Goal: Task Accomplishment & Management: Manage account settings

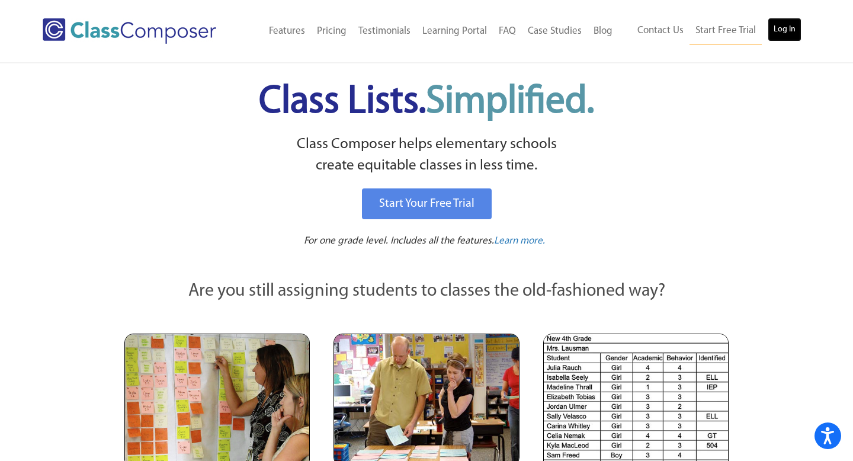
click at [775, 30] on link "Log In" at bounding box center [785, 30] width 34 height 24
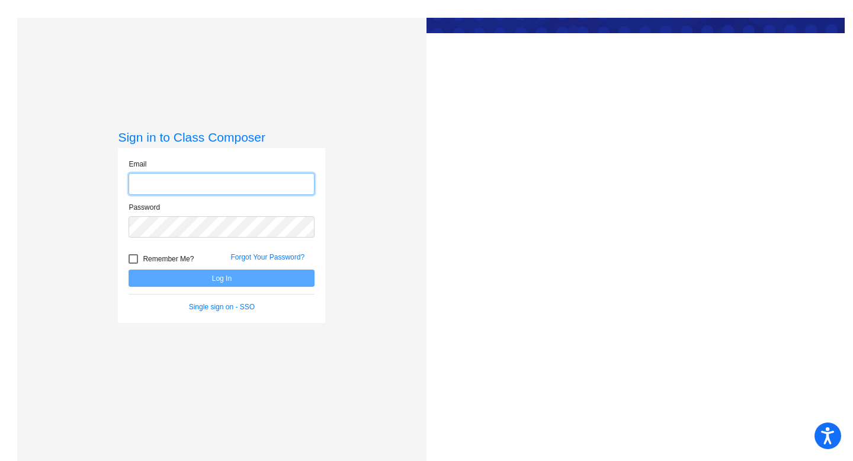
type input "[PERSON_NAME][EMAIL_ADDRESS][PERSON_NAME][DOMAIN_NAME]"
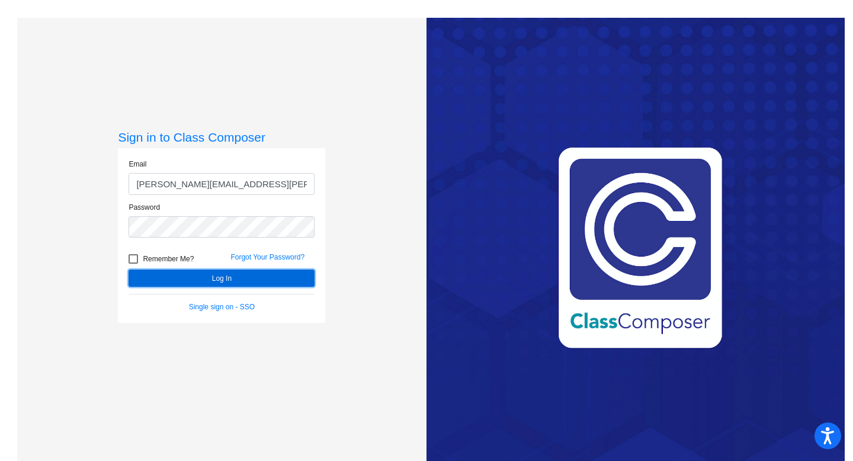
click at [219, 278] on button "Log In" at bounding box center [222, 277] width 186 height 17
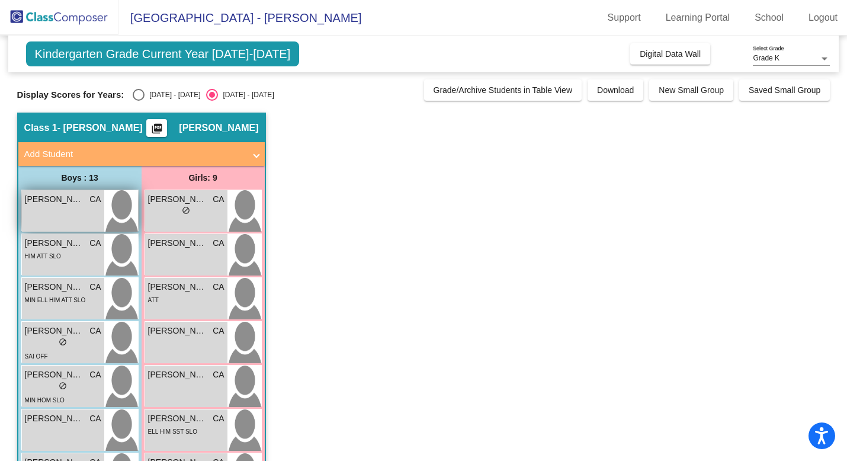
click at [79, 214] on div "[PERSON_NAME] CA lock do_not_disturb_alt" at bounding box center [63, 210] width 82 height 41
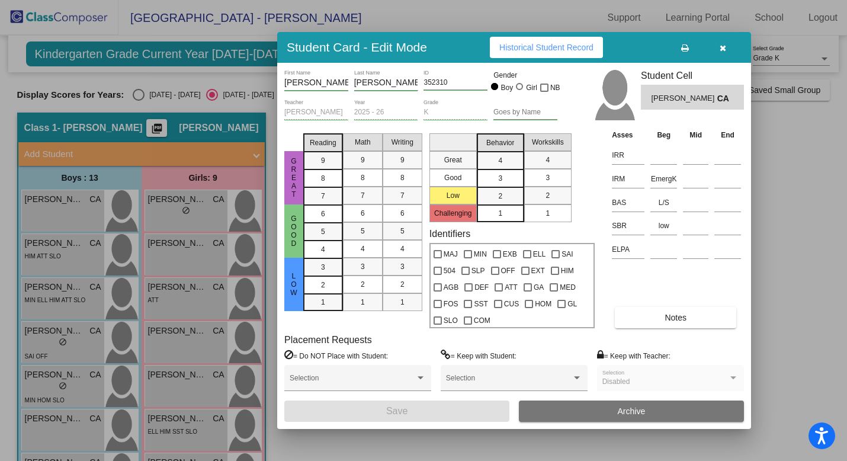
click at [723, 46] on icon "button" at bounding box center [723, 48] width 7 height 8
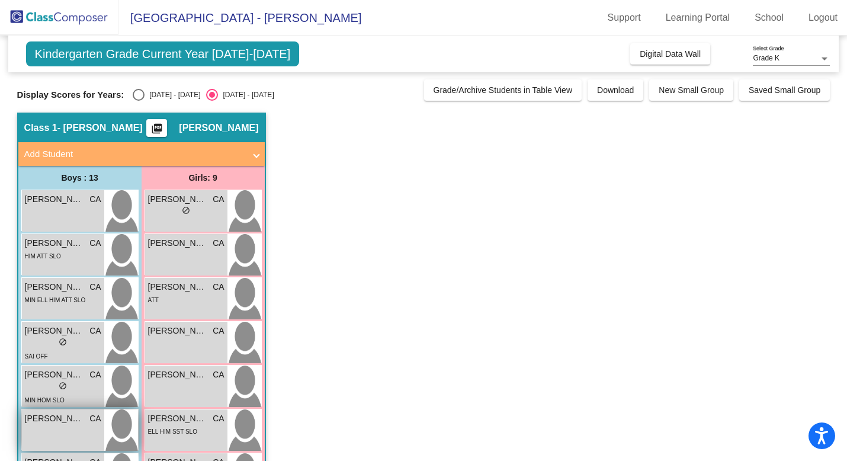
click at [83, 435] on div "[PERSON_NAME] CA lock do_not_disturb_alt" at bounding box center [63, 429] width 82 height 41
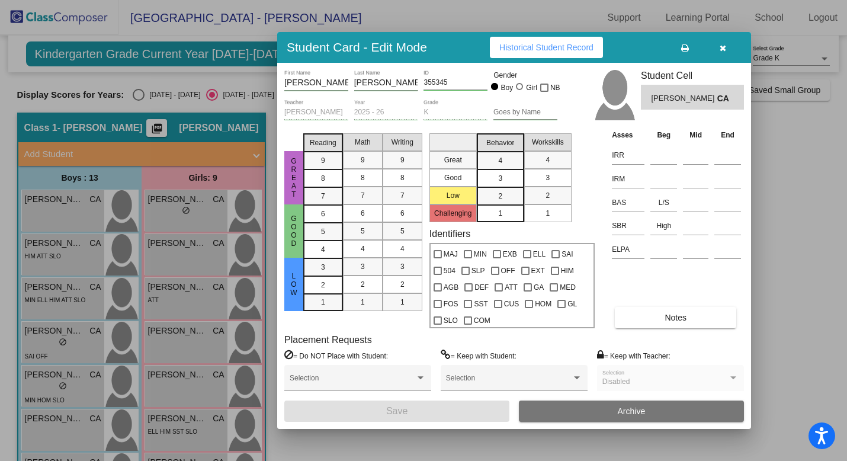
click at [659, 320] on button "Notes" at bounding box center [675, 317] width 121 height 21
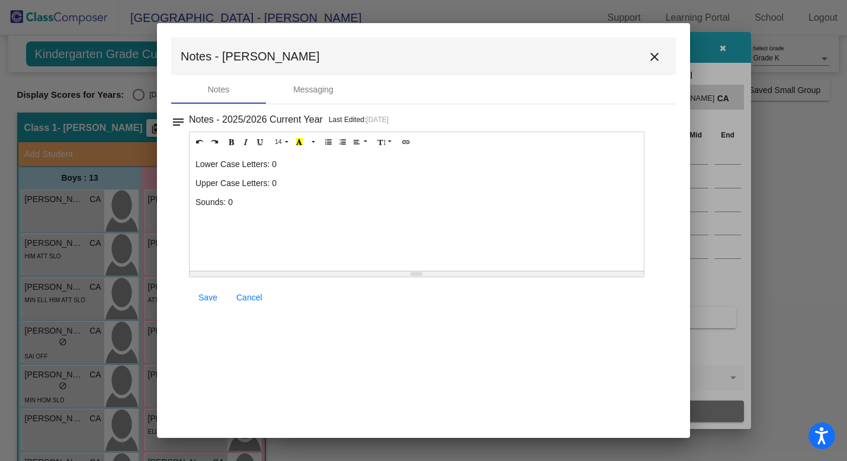
click at [278, 166] on p "Lower Case Letters: 0" at bounding box center [416, 164] width 442 height 12
click at [277, 184] on p "Upper Case Letters: 0" at bounding box center [416, 183] width 442 height 12
click at [239, 203] on p "Sounds: 0" at bounding box center [416, 202] width 442 height 12
click at [213, 300] on span "Save" at bounding box center [207, 297] width 19 height 9
click at [653, 60] on mat-icon "close" at bounding box center [654, 57] width 14 height 14
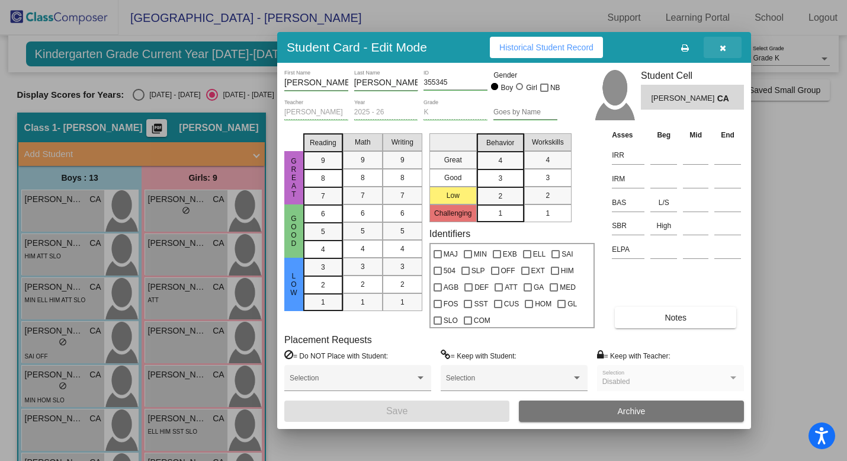
click at [721, 49] on icon "button" at bounding box center [723, 48] width 7 height 8
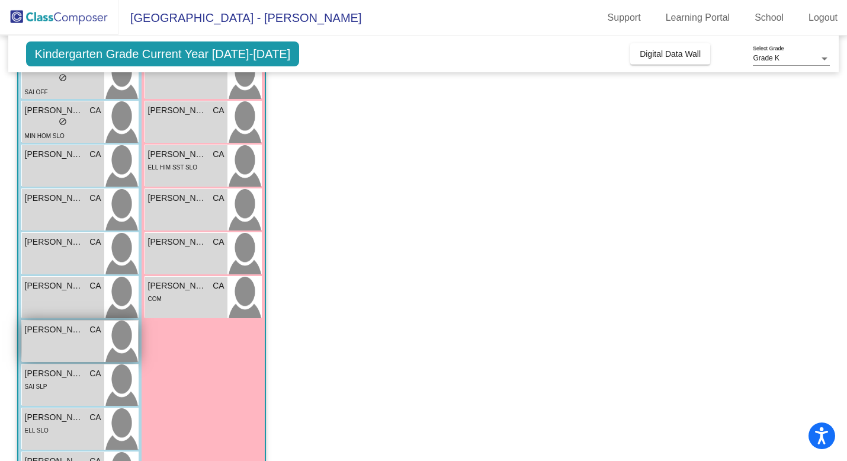
scroll to position [261, 0]
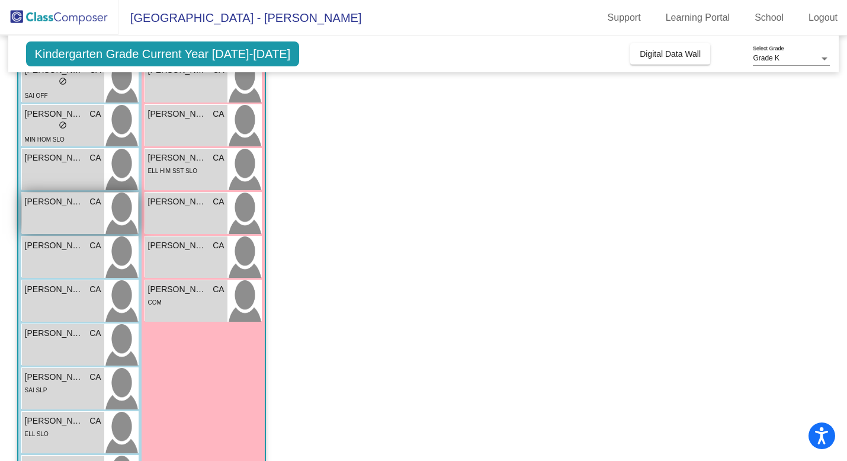
click at [68, 225] on div "[PERSON_NAME] CA lock do_not_disturb_alt" at bounding box center [63, 212] width 82 height 41
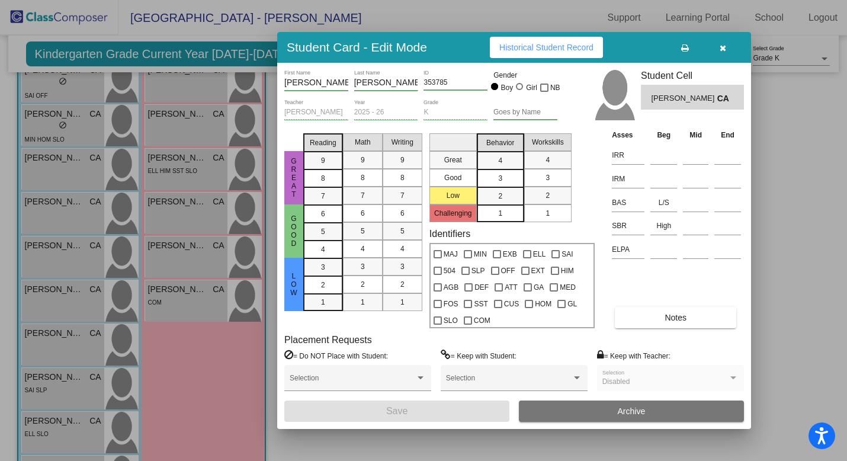
click at [643, 312] on button "Notes" at bounding box center [675, 317] width 121 height 21
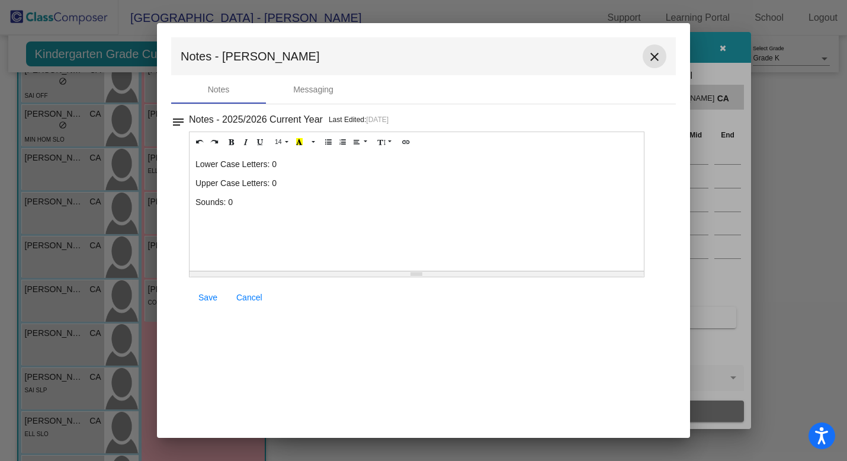
click at [651, 60] on mat-icon "close" at bounding box center [654, 57] width 14 height 14
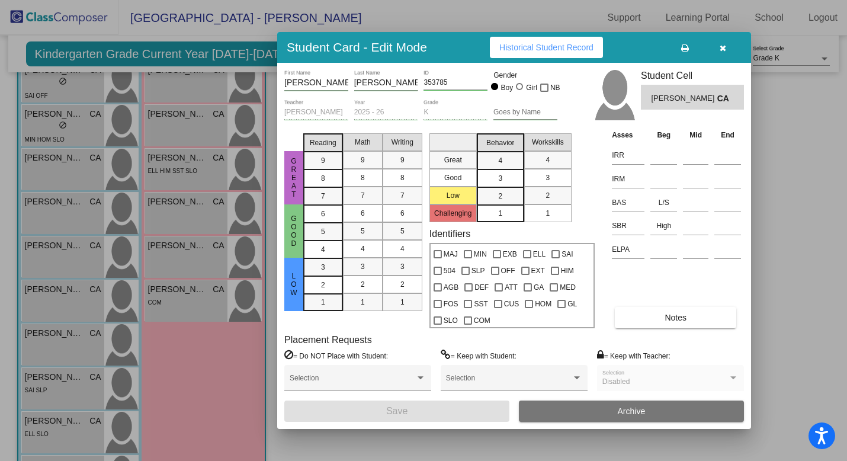
click at [723, 50] on icon "button" at bounding box center [723, 48] width 7 height 8
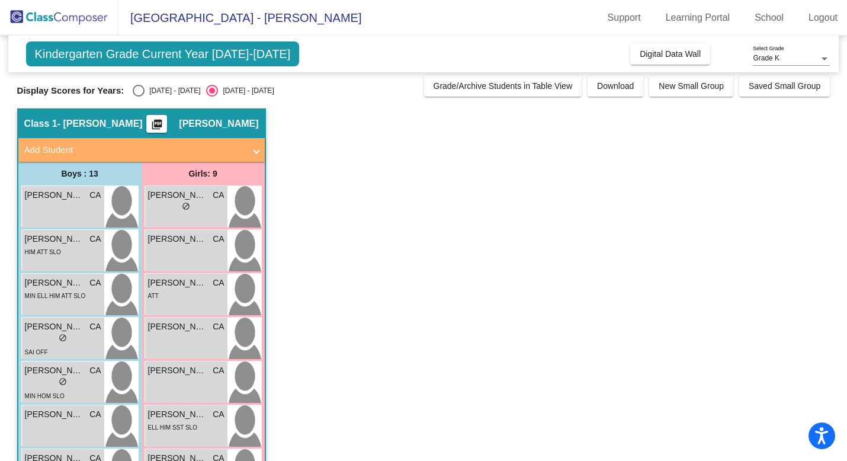
scroll to position [0, 0]
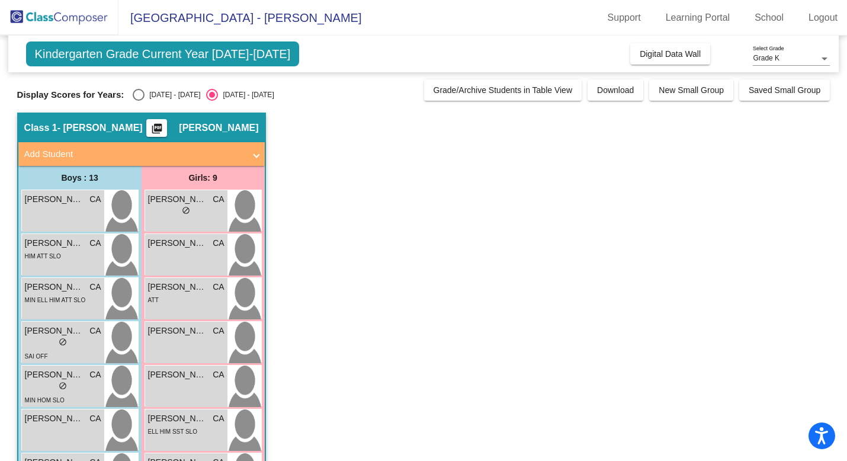
click at [59, 154] on mat-panel-title "Add Student" at bounding box center [134, 154] width 220 height 14
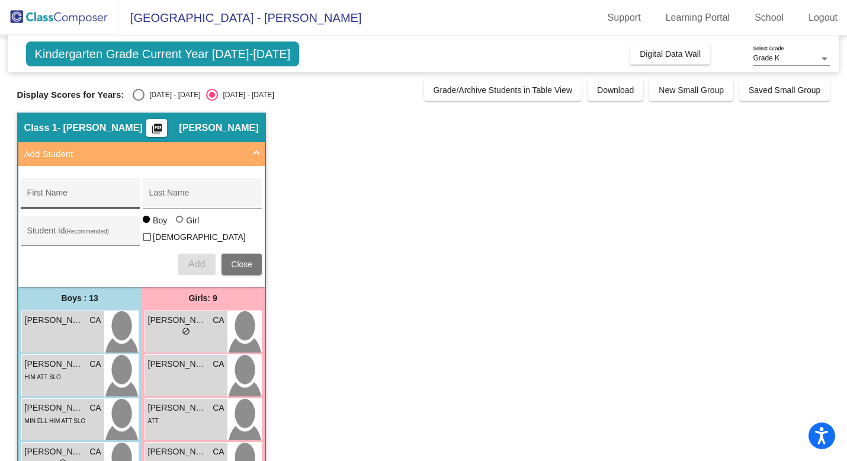
click at [54, 198] on input "First Name" at bounding box center [80, 196] width 107 height 9
type input "W"
type input "[PERSON_NAME]"
click at [172, 191] on div "Last Name" at bounding box center [202, 196] width 107 height 24
type input "m"
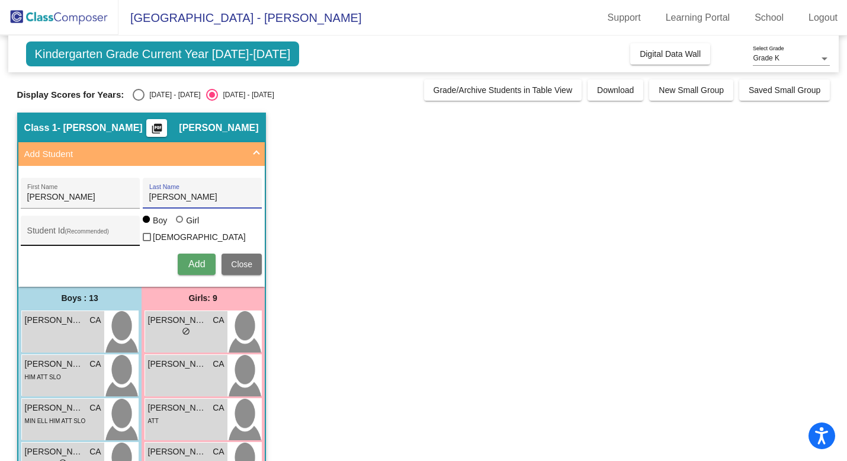
type input "[PERSON_NAME]"
click at [102, 232] on input "Student Id (Recommended)" at bounding box center [80, 234] width 107 height 9
type input "672434"
click at [192, 261] on span "Add" at bounding box center [196, 264] width 17 height 10
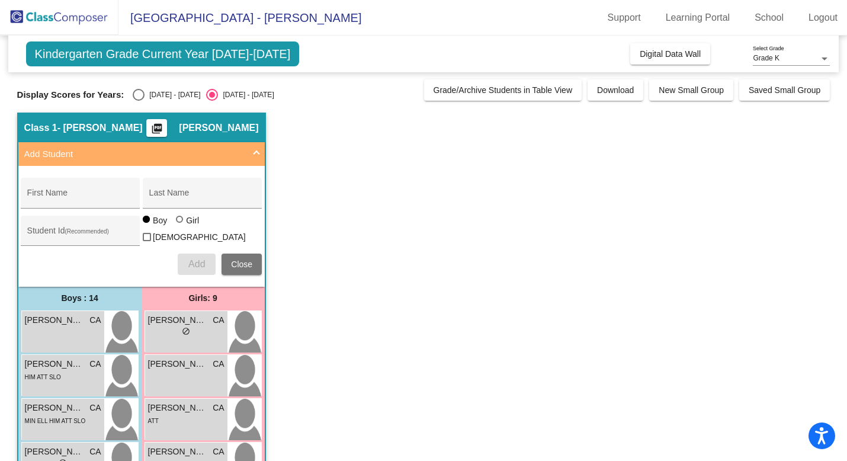
click at [254, 149] on span at bounding box center [256, 154] width 5 height 14
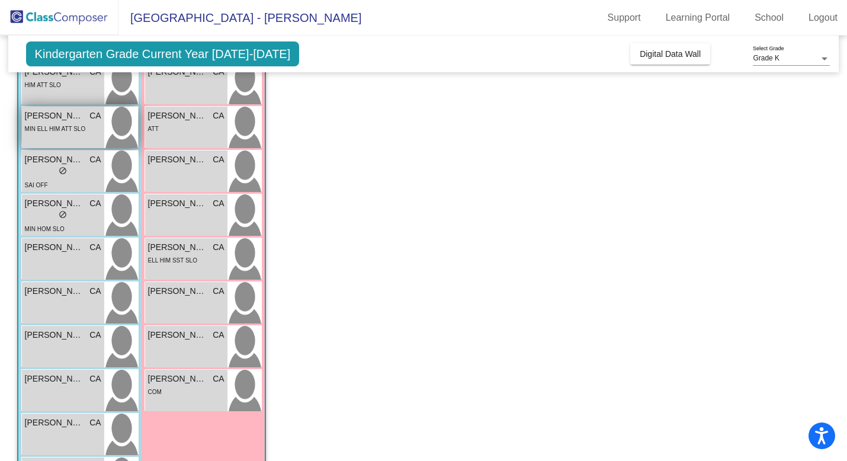
scroll to position [174, 0]
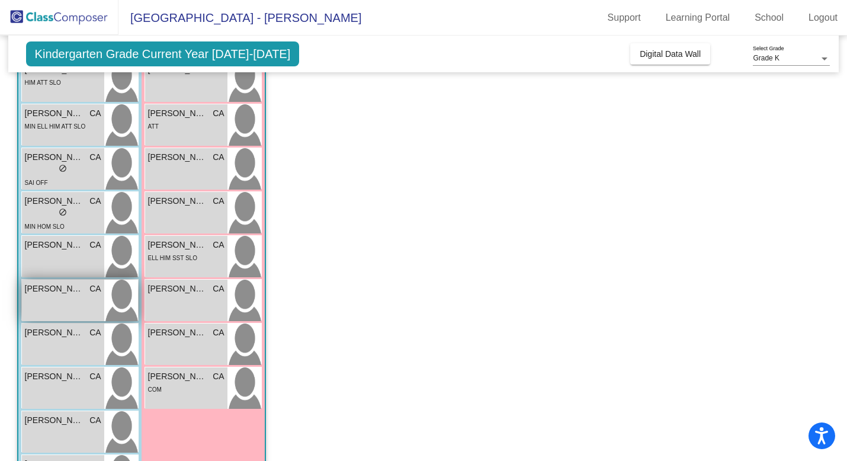
click at [78, 296] on div "[PERSON_NAME] CA lock do_not_disturb_alt" at bounding box center [63, 300] width 82 height 41
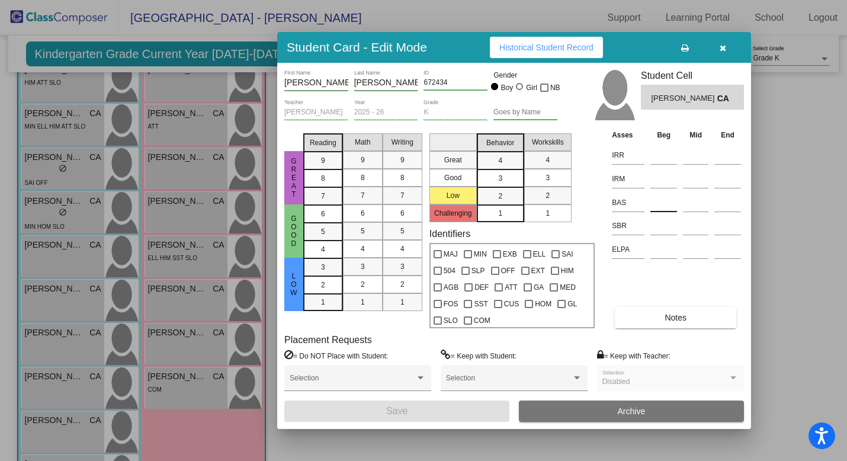
click at [663, 206] on input at bounding box center [663, 203] width 27 height 18
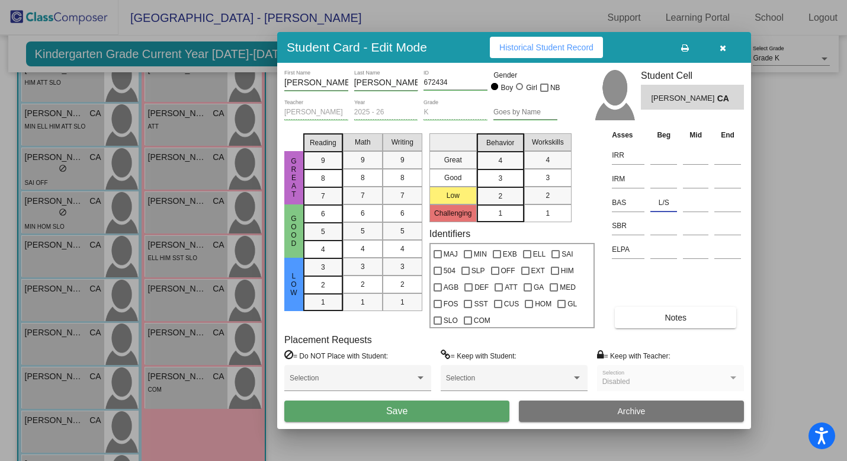
type input "L/S"
click at [672, 320] on span "Notes" at bounding box center [676, 317] width 22 height 9
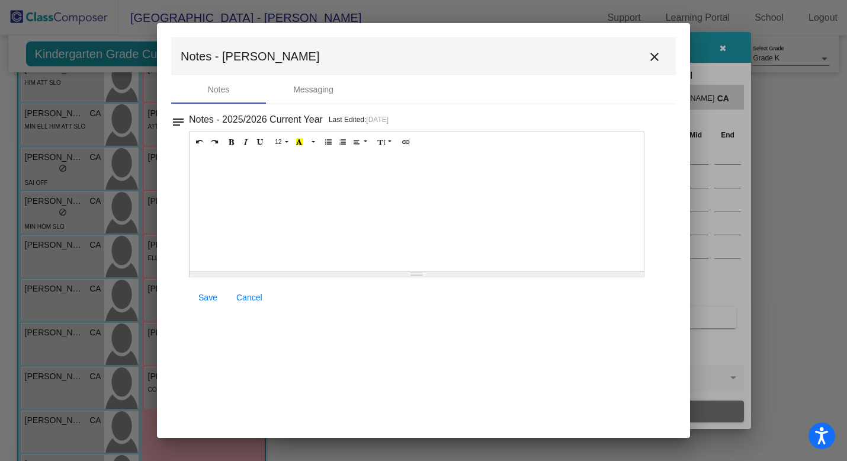
click at [247, 177] on div at bounding box center [417, 211] width 454 height 118
click at [193, 159] on div "Uppercase: 5 Lowercase: 2 Sounds: 1" at bounding box center [417, 211] width 454 height 118
click at [202, 297] on span "Save" at bounding box center [207, 297] width 19 height 9
click at [655, 60] on mat-icon "close" at bounding box center [654, 57] width 14 height 14
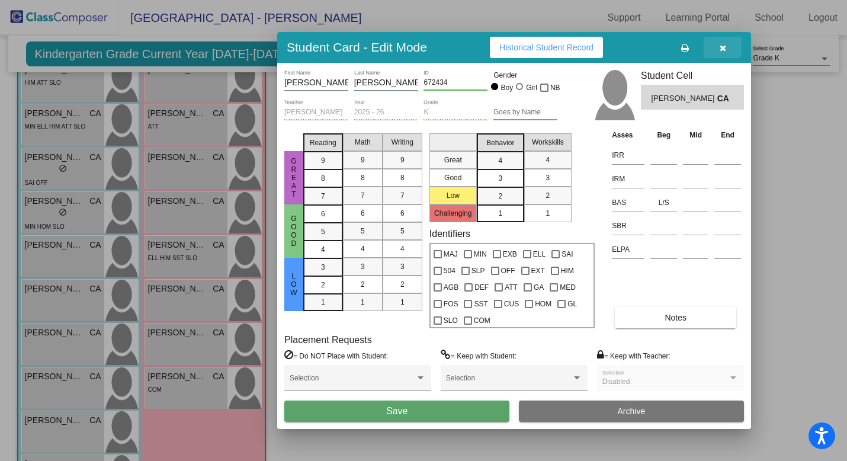
click at [725, 49] on icon "button" at bounding box center [723, 48] width 7 height 8
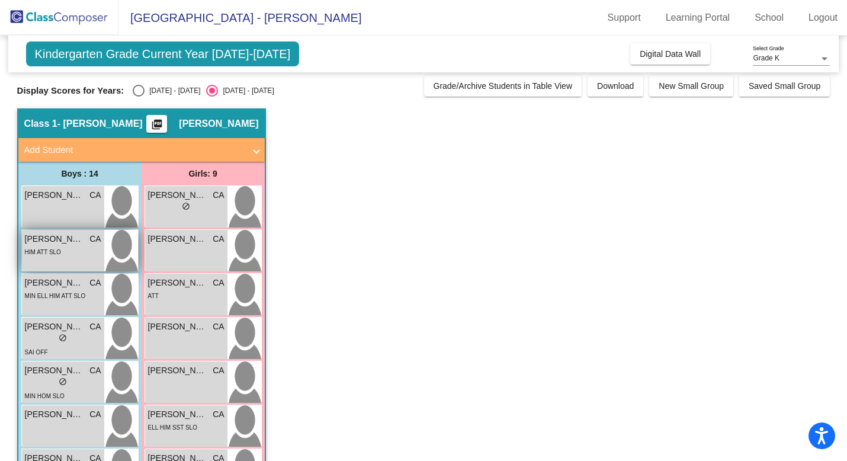
scroll to position [0, 0]
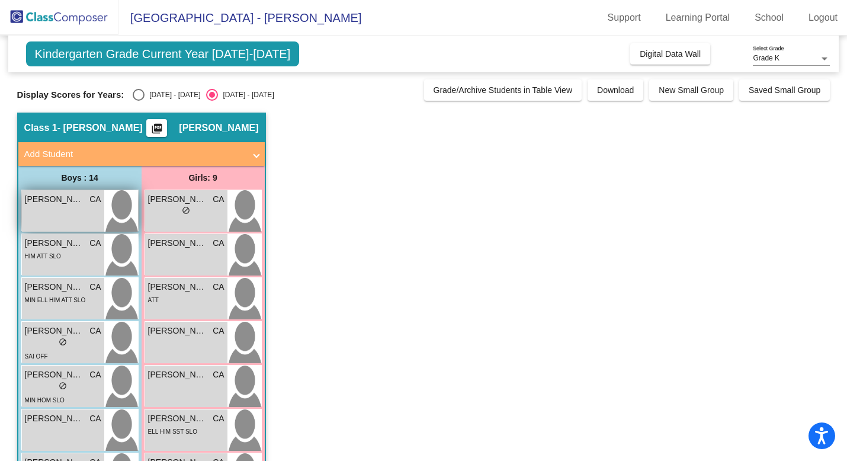
click at [82, 221] on div "[PERSON_NAME] CA lock do_not_disturb_alt" at bounding box center [63, 210] width 82 height 41
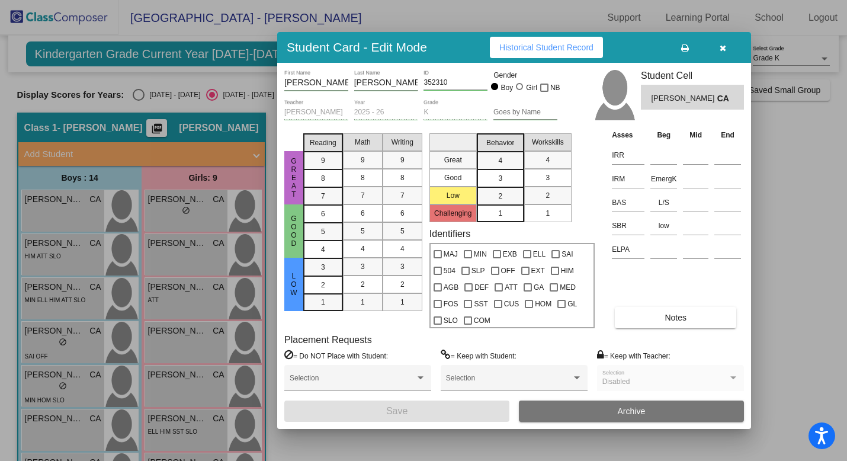
click at [59, 251] on div at bounding box center [423, 230] width 847 height 461
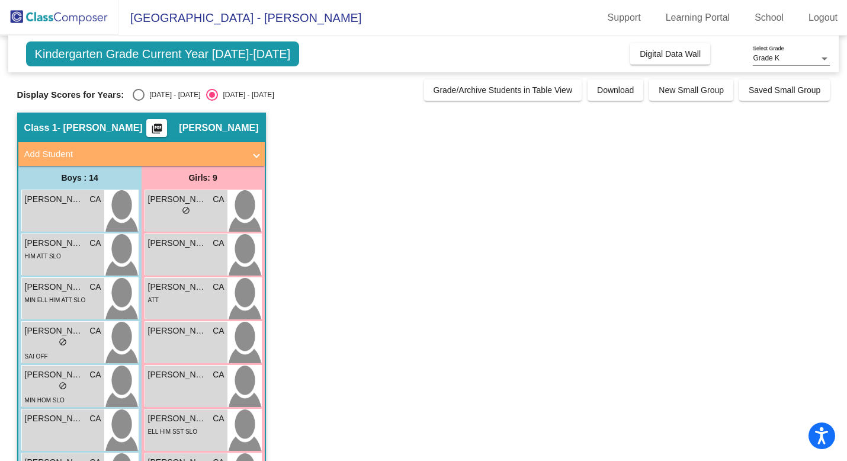
click at [59, 251] on div "HIM ATT SLO" at bounding box center [43, 255] width 36 height 12
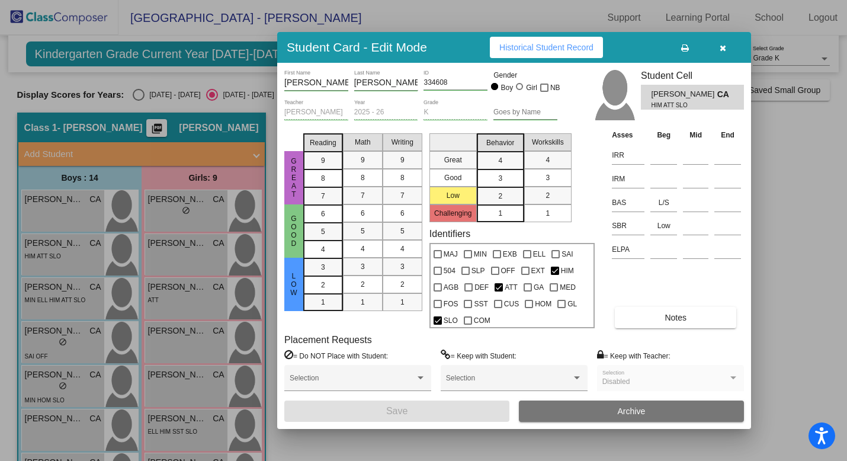
click at [53, 211] on div at bounding box center [423, 230] width 847 height 461
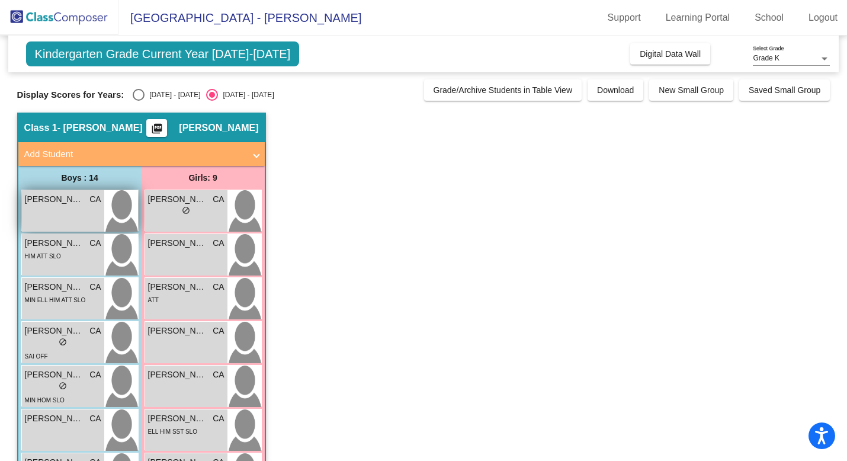
click at [53, 211] on div "[PERSON_NAME] CA lock do_not_disturb_alt" at bounding box center [63, 210] width 82 height 41
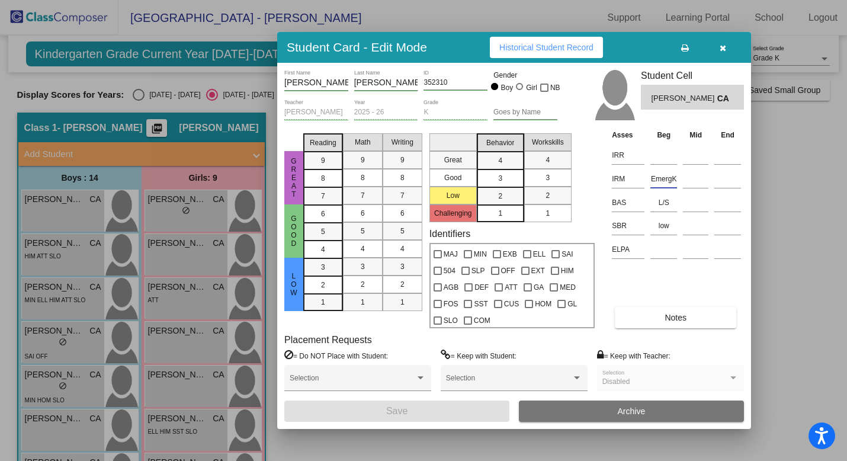
drag, startPoint x: 676, startPoint y: 179, endPoint x: 651, endPoint y: 179, distance: 25.5
click at [651, 179] on input "EmergK" at bounding box center [663, 179] width 27 height 18
click at [74, 252] on div at bounding box center [423, 230] width 847 height 461
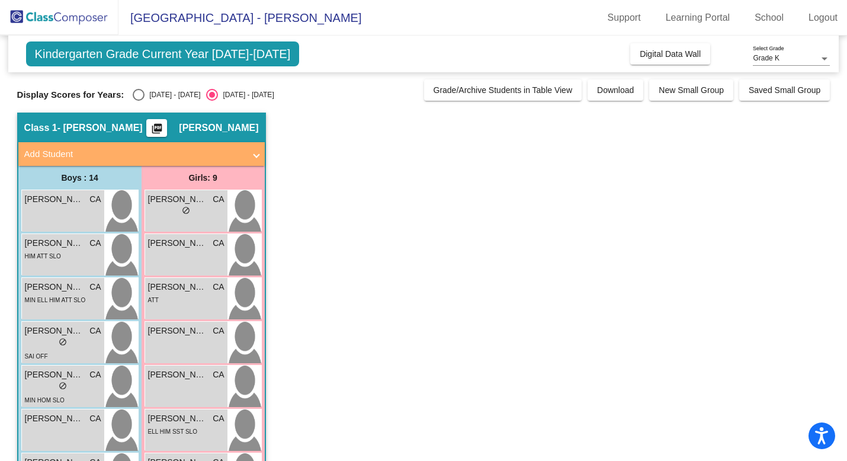
click at [74, 252] on div "HIM ATT SLO" at bounding box center [63, 255] width 76 height 12
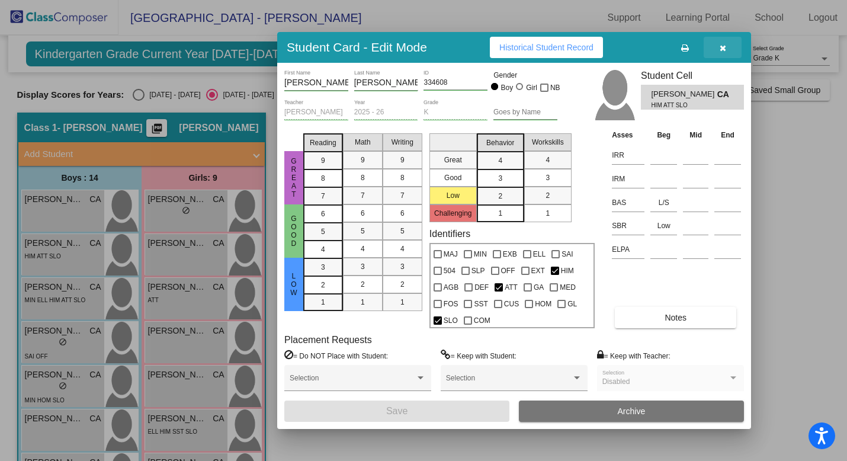
click at [723, 47] on icon "button" at bounding box center [723, 48] width 7 height 8
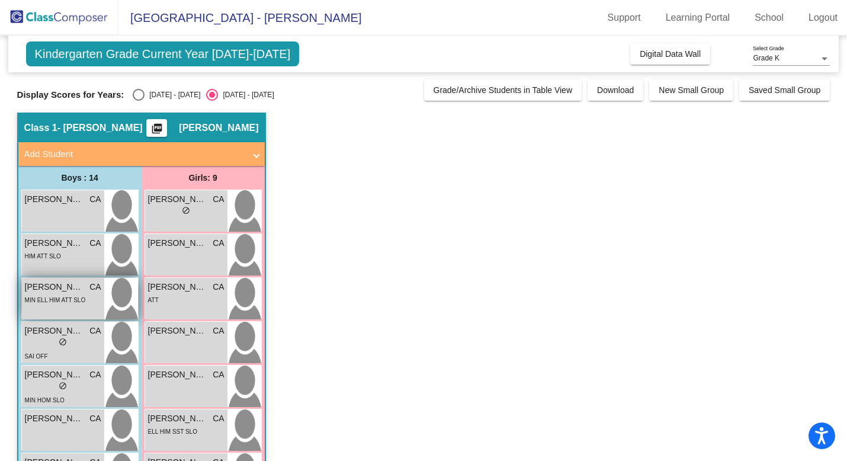
click at [78, 288] on span "[PERSON_NAME]" at bounding box center [54, 287] width 59 height 12
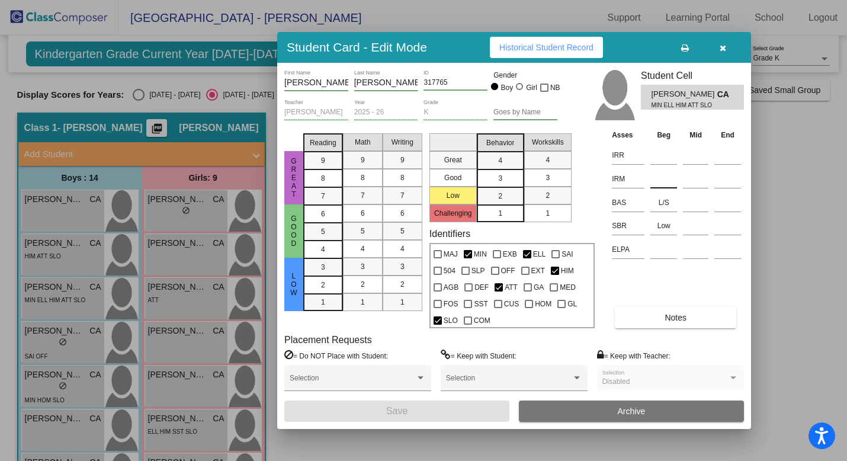
click at [659, 183] on input at bounding box center [663, 179] width 27 height 18
paste input "EmergK"
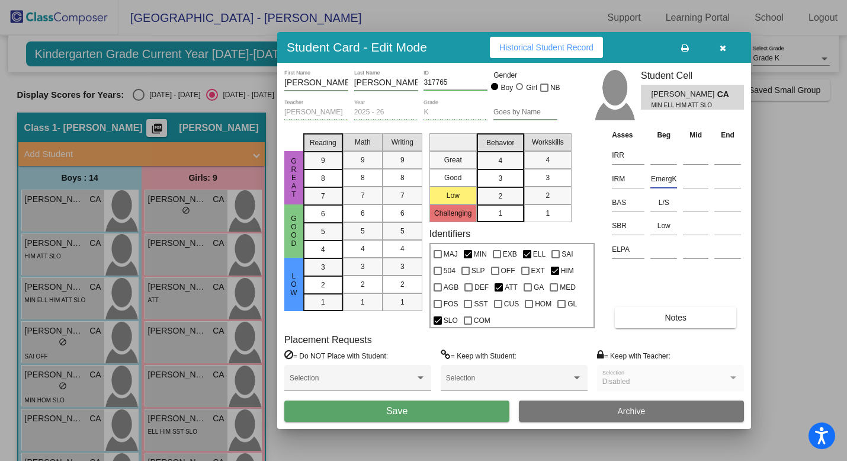
type input "EmergK"
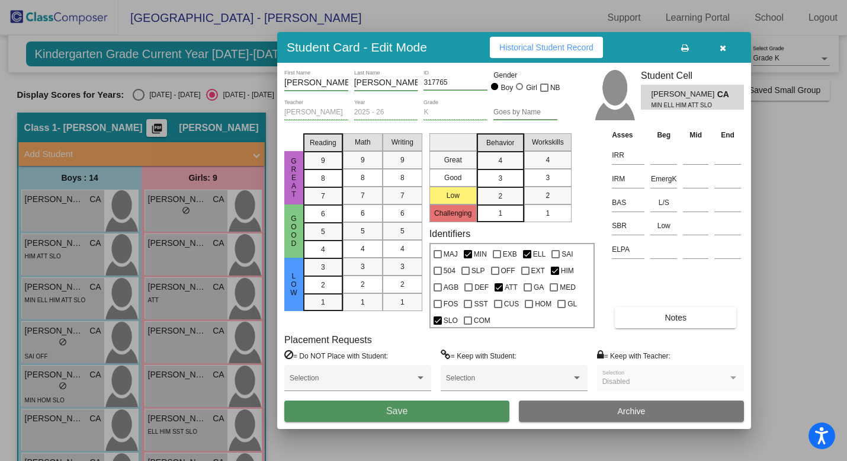
click at [474, 412] on button "Save" at bounding box center [396, 410] width 225 height 21
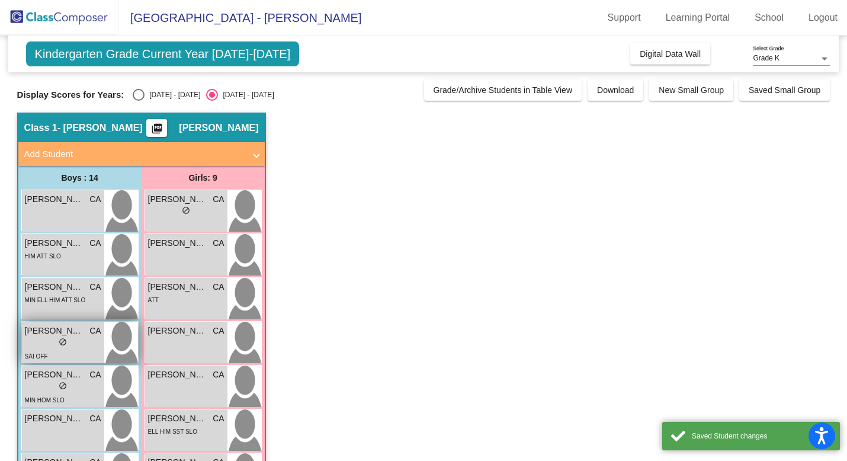
click at [88, 342] on div "lock do_not_disturb_alt" at bounding box center [63, 343] width 76 height 12
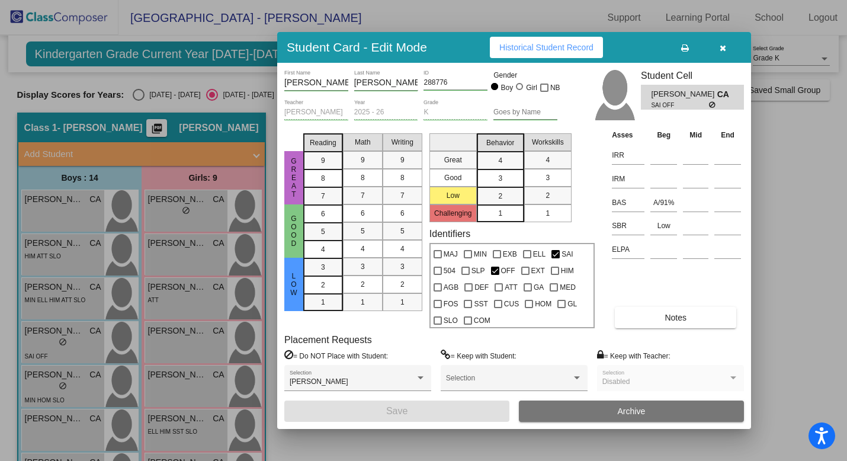
click at [75, 383] on div at bounding box center [423, 230] width 847 height 461
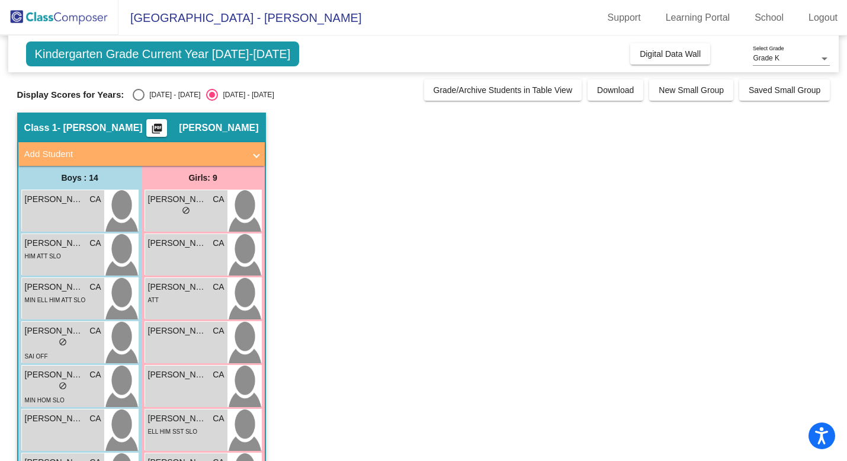
click at [75, 383] on div "lock do_not_disturb_alt" at bounding box center [63, 387] width 76 height 12
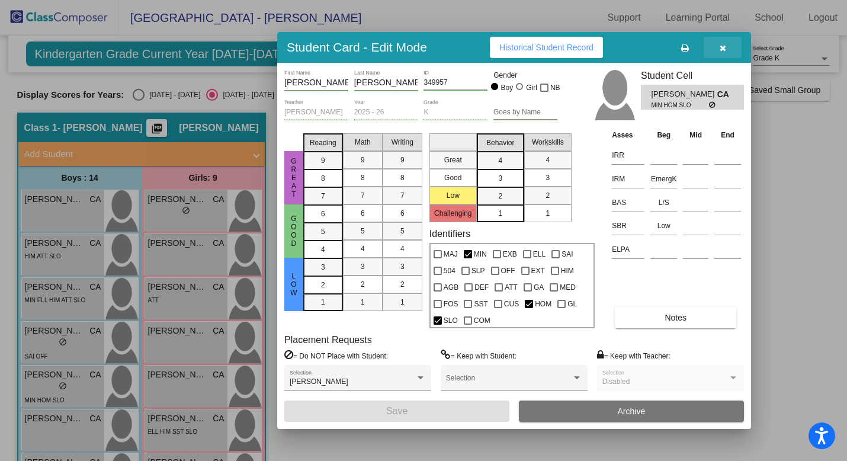
click at [724, 50] on icon "button" at bounding box center [723, 48] width 7 height 8
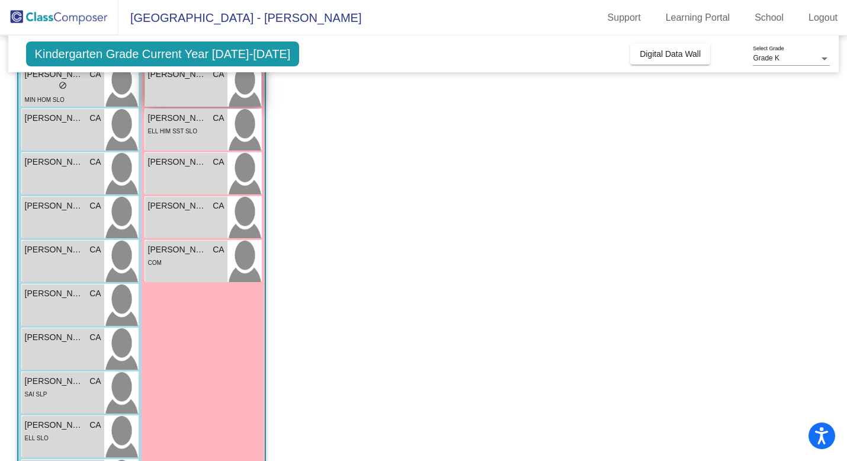
scroll to position [307, 0]
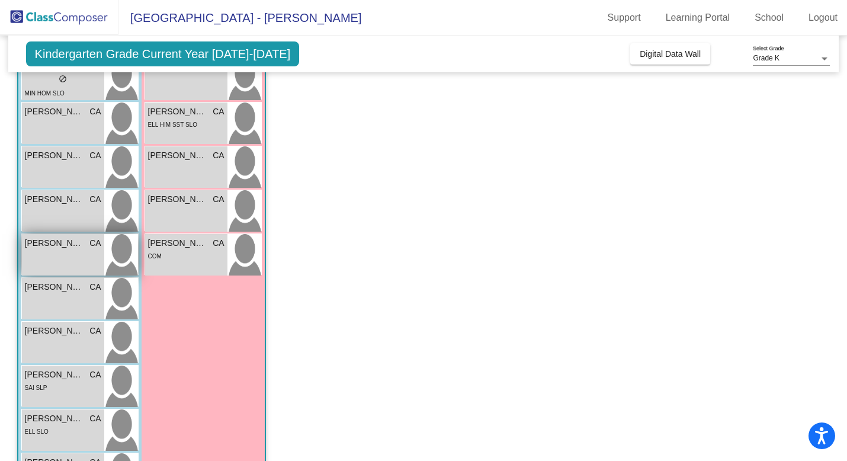
click at [64, 269] on div "[PERSON_NAME] CA lock do_not_disturb_alt" at bounding box center [63, 254] width 82 height 41
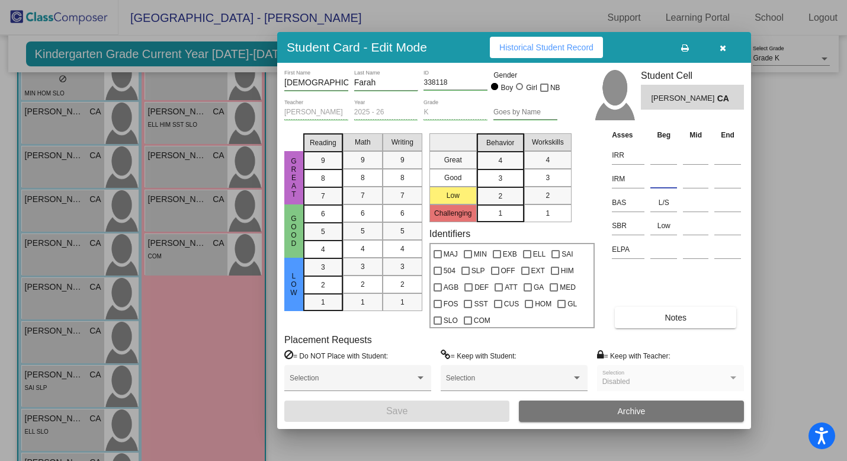
click at [659, 180] on input at bounding box center [663, 179] width 27 height 18
click at [724, 48] on icon "button" at bounding box center [723, 48] width 7 height 8
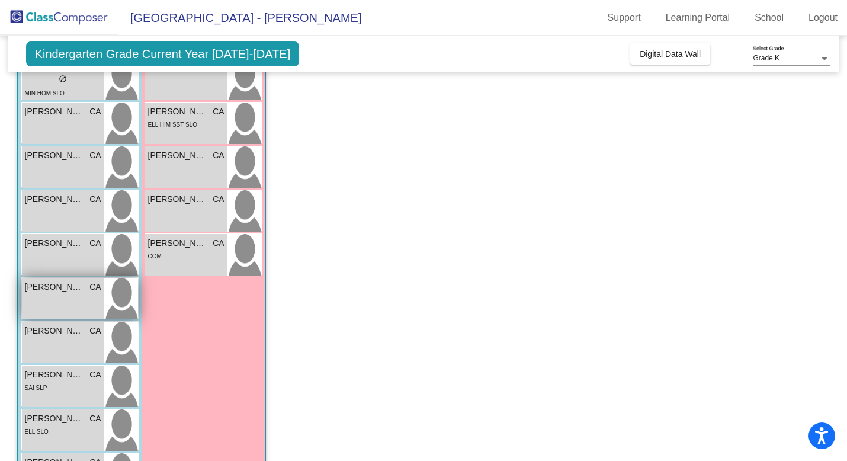
click at [58, 300] on div "[PERSON_NAME] CA lock do_not_disturb_alt" at bounding box center [63, 298] width 82 height 41
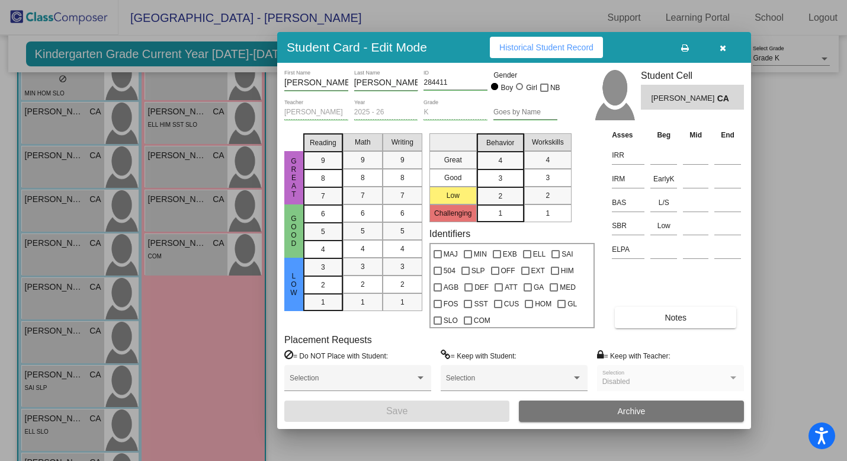
click at [720, 47] on icon "button" at bounding box center [723, 48] width 7 height 8
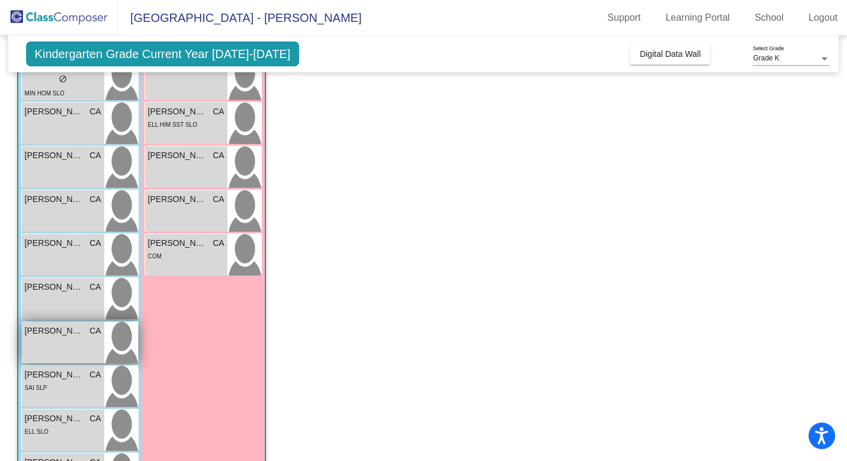
click at [79, 344] on div "[PERSON_NAME] CA lock do_not_disturb_alt" at bounding box center [63, 342] width 82 height 41
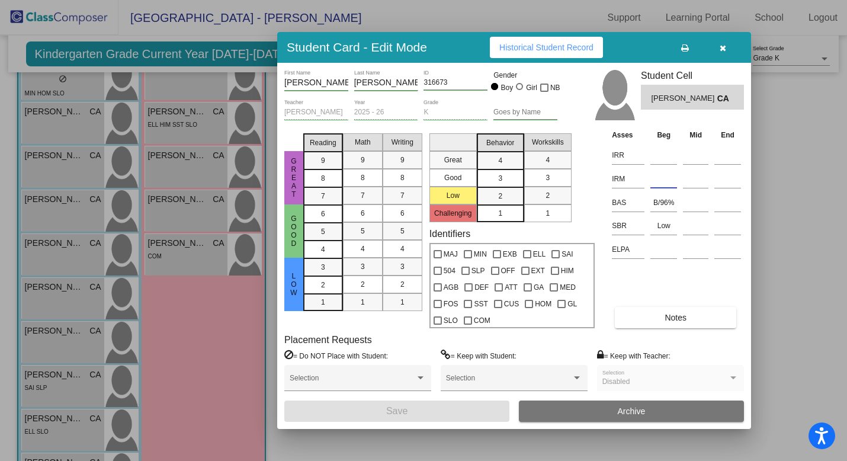
click at [654, 178] on input at bounding box center [663, 179] width 27 height 18
click at [717, 44] on button "button" at bounding box center [723, 47] width 38 height 21
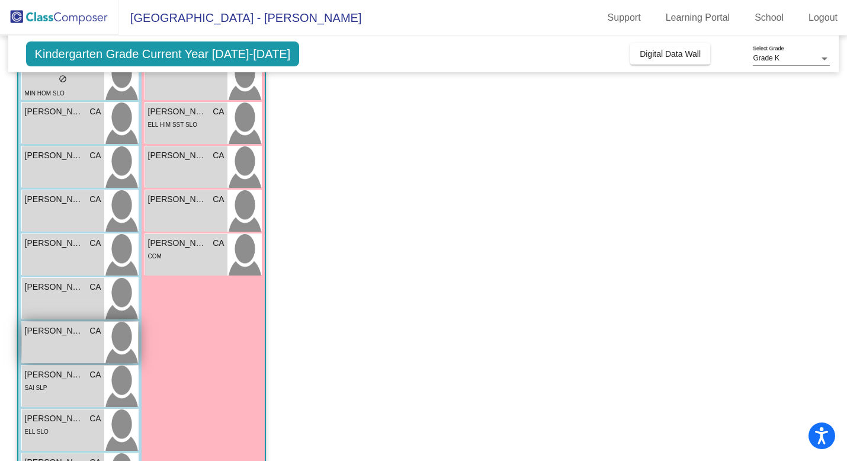
scroll to position [361, 0]
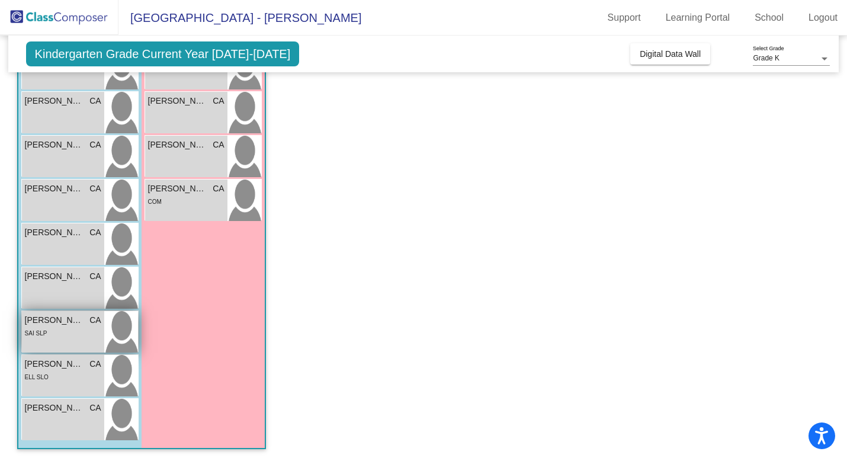
click at [75, 336] on div "SAI SLP" at bounding box center [63, 332] width 76 height 12
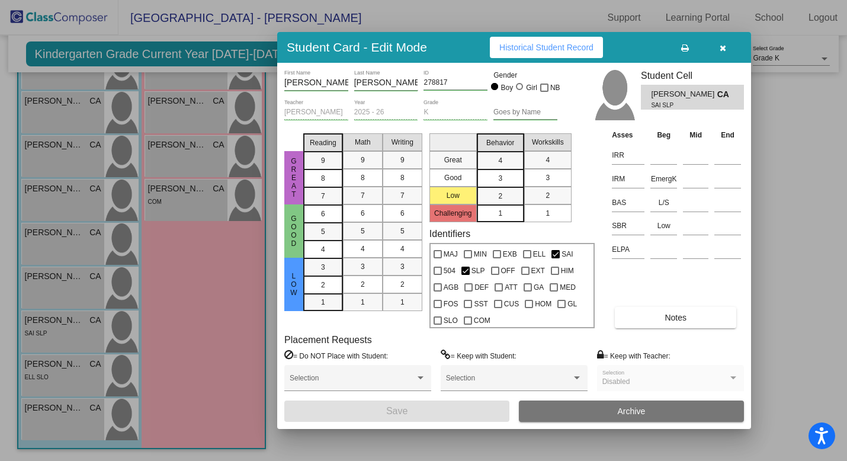
click at [720, 48] on icon "button" at bounding box center [723, 48] width 7 height 8
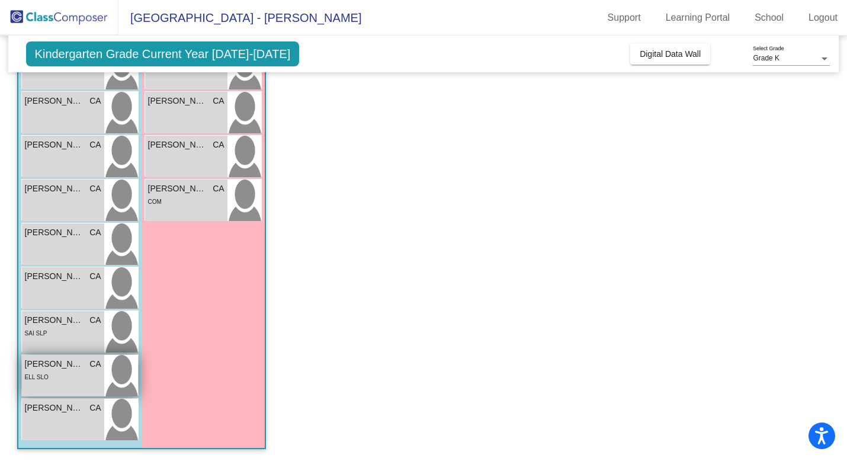
click at [76, 379] on div "ELL SLO" at bounding box center [63, 376] width 76 height 12
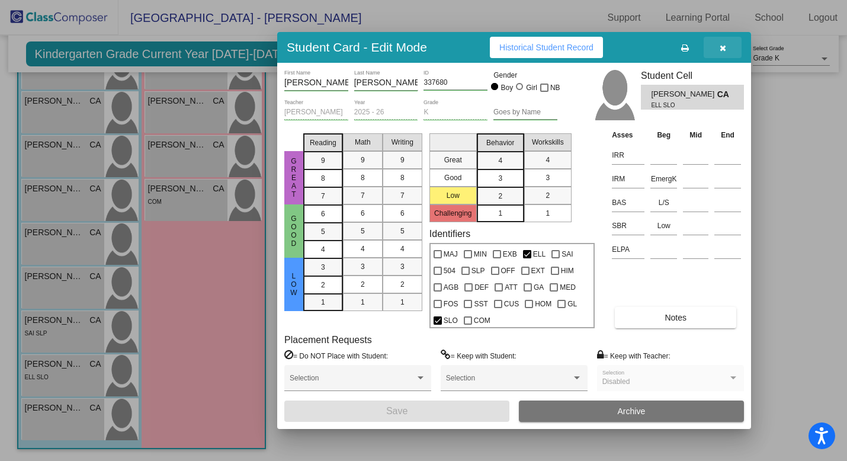
click at [726, 44] on button "button" at bounding box center [723, 47] width 38 height 21
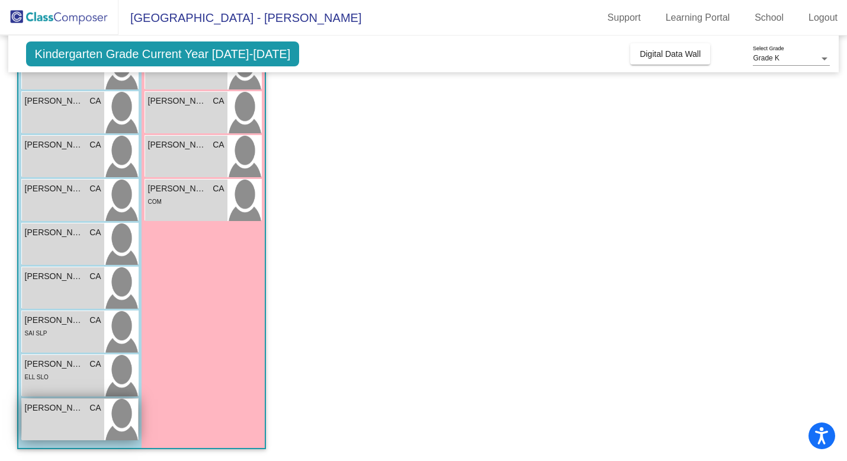
click at [86, 417] on div "[PERSON_NAME] CA lock do_not_disturb_alt" at bounding box center [63, 419] width 82 height 41
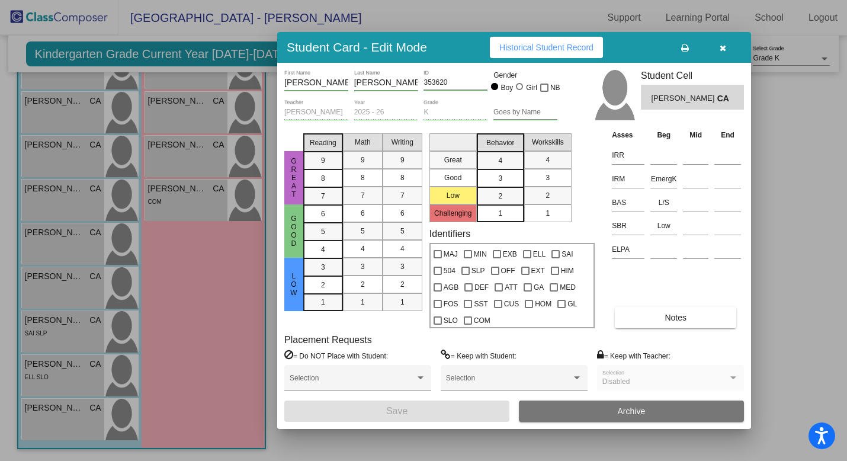
click at [724, 46] on icon "button" at bounding box center [723, 48] width 7 height 8
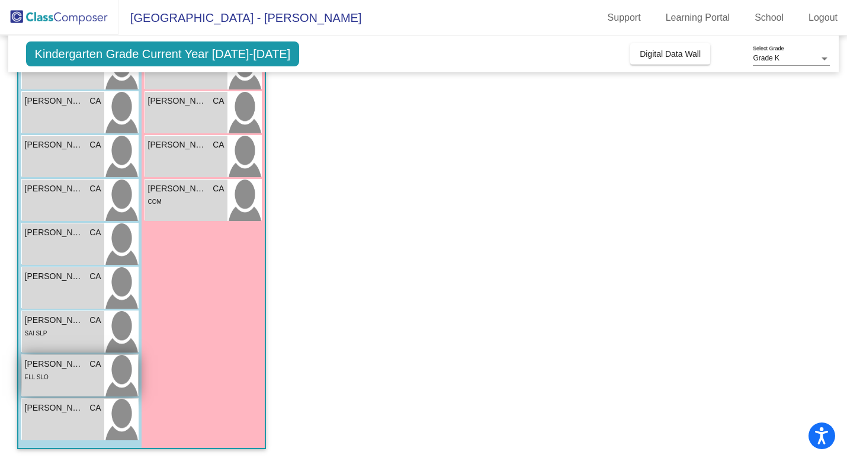
click at [65, 388] on div "[PERSON_NAME] CA lock do_not_disturb_alt ELL SLO" at bounding box center [63, 375] width 82 height 41
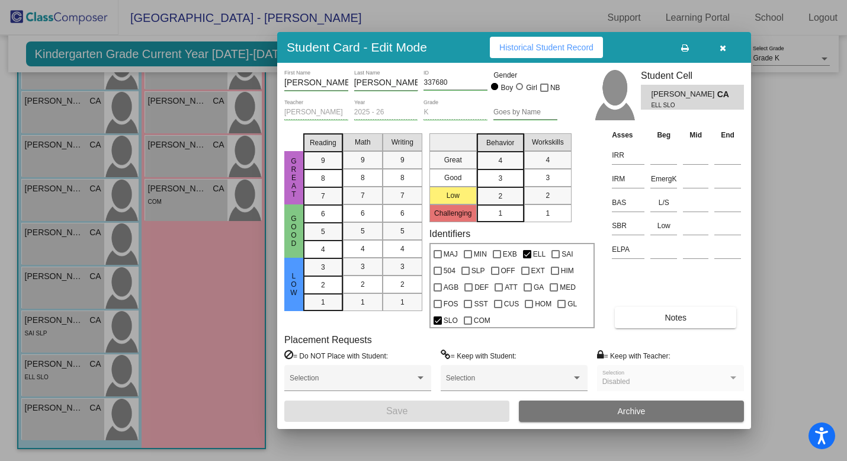
click at [724, 47] on icon "button" at bounding box center [723, 48] width 7 height 8
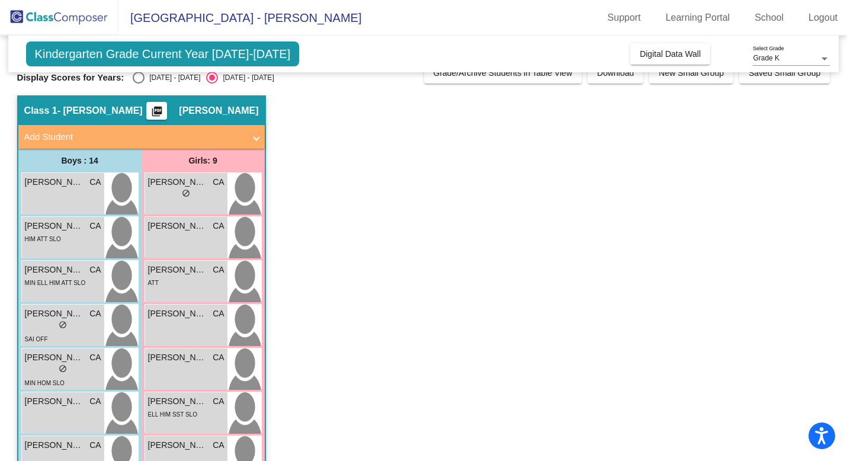
scroll to position [0, 0]
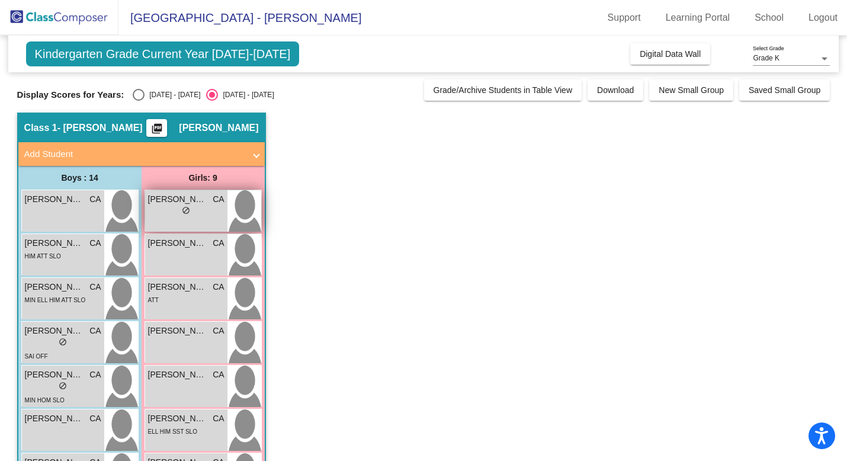
click at [169, 201] on span "[PERSON_NAME]" at bounding box center [177, 199] width 59 height 12
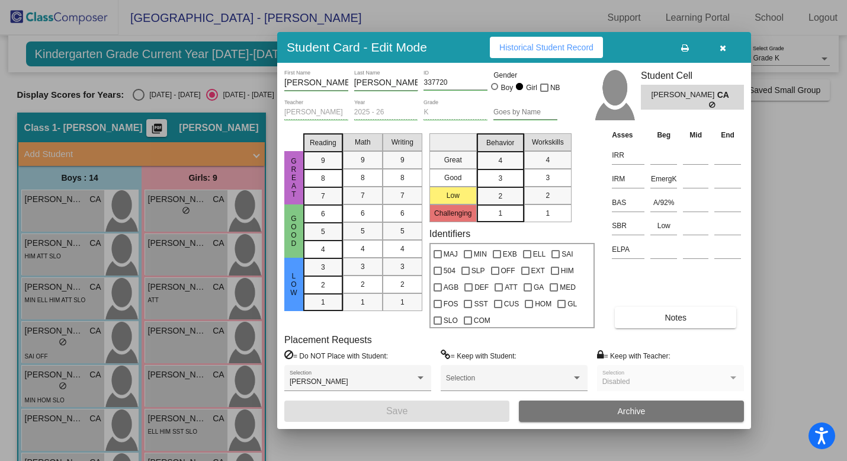
click at [729, 44] on button "button" at bounding box center [723, 47] width 38 height 21
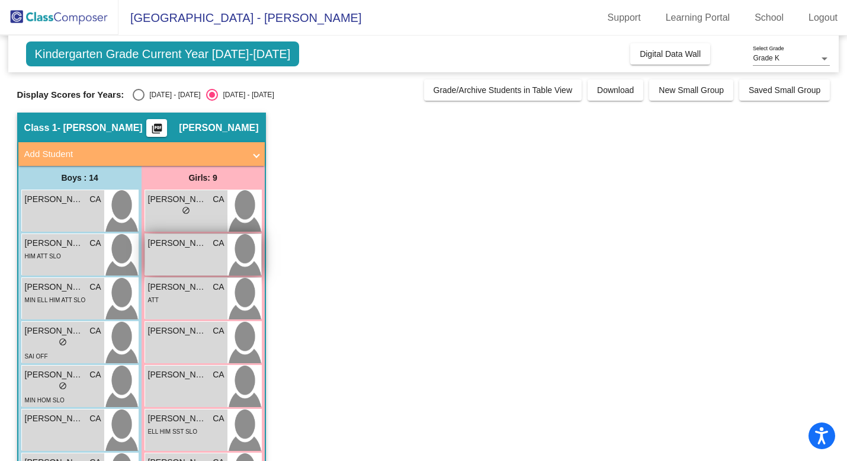
click at [197, 248] on span "[PERSON_NAME]" at bounding box center [177, 243] width 59 height 12
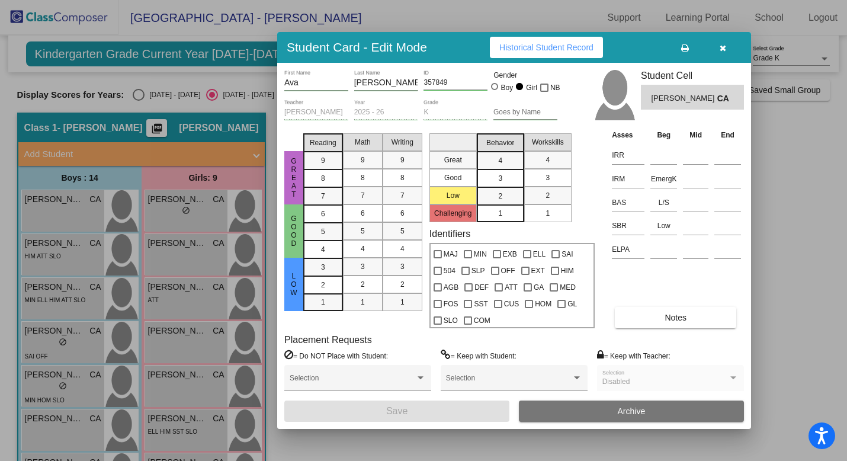
click at [723, 47] on icon "button" at bounding box center [723, 48] width 7 height 8
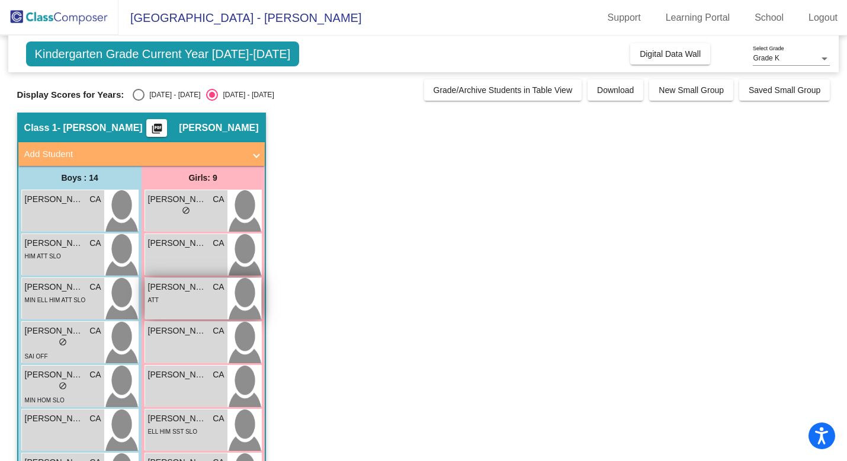
click at [188, 308] on div "[PERSON_NAME] CA lock do_not_disturb_alt ATT" at bounding box center [186, 298] width 82 height 41
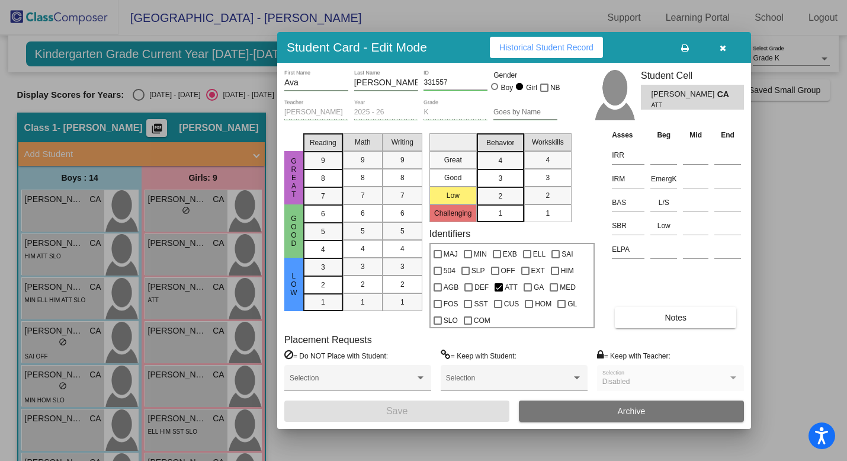
click at [722, 45] on icon "button" at bounding box center [723, 48] width 7 height 8
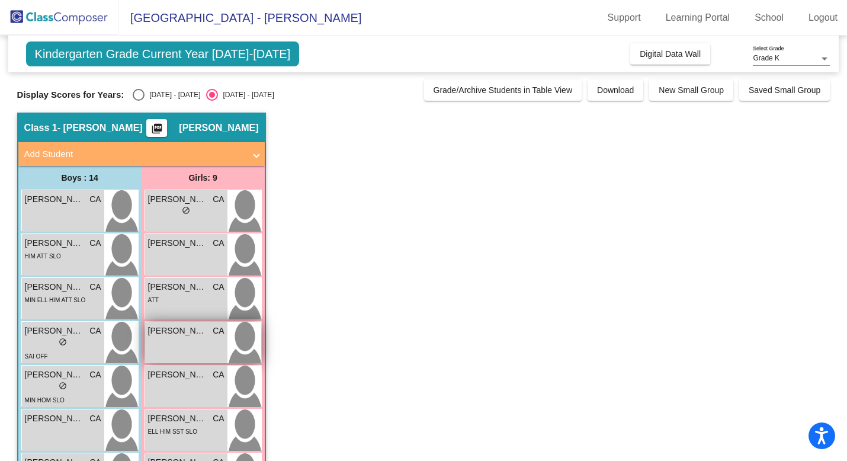
click at [177, 346] on div "Evianna [PERSON_NAME] CA lock do_not_disturb_alt" at bounding box center [186, 342] width 82 height 41
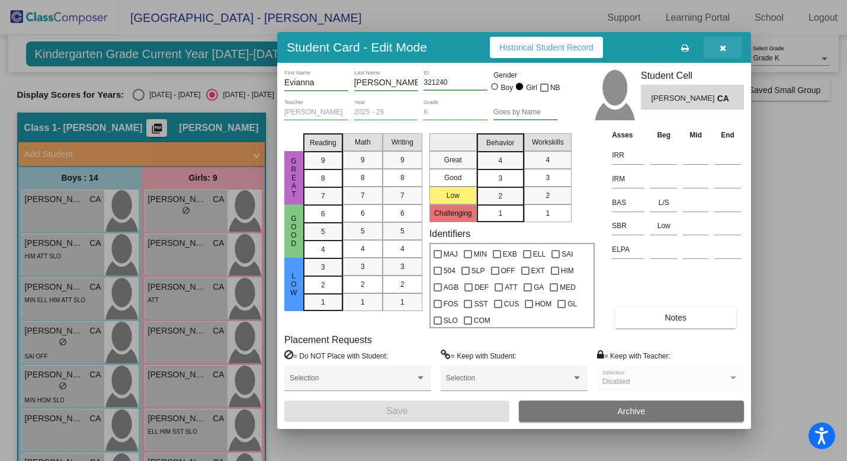
click at [722, 47] on icon "button" at bounding box center [723, 48] width 7 height 8
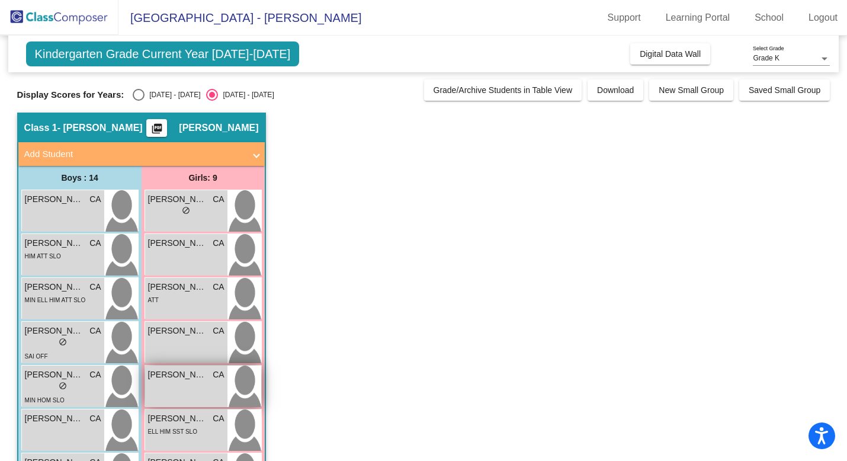
click at [177, 380] on span "[PERSON_NAME]" at bounding box center [177, 374] width 59 height 12
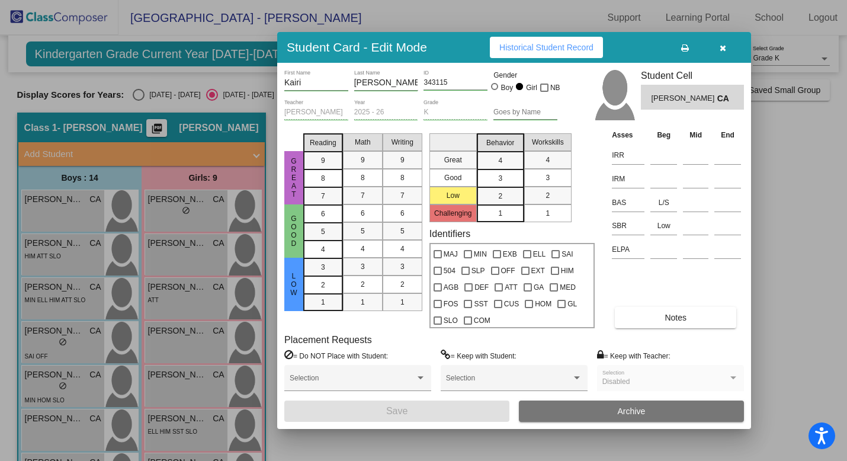
click at [725, 46] on icon "button" at bounding box center [723, 48] width 7 height 8
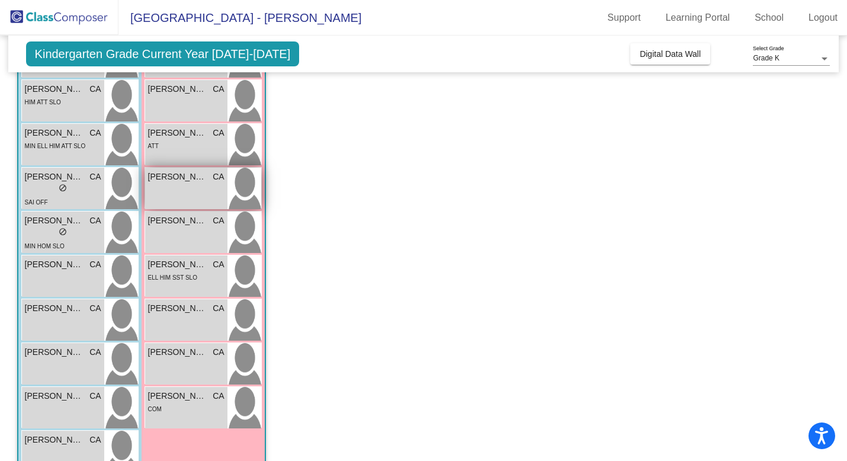
scroll to position [177, 0]
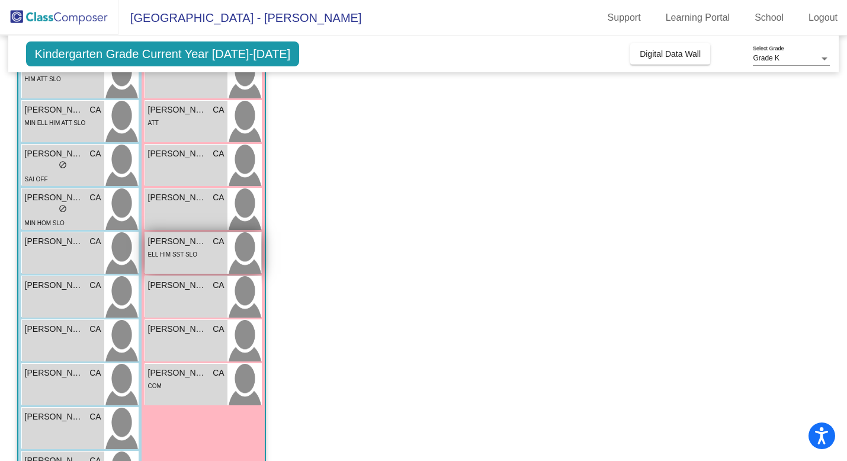
click at [199, 269] on div "[PERSON_NAME] CA lock do_not_disturb_alt ELL HIM SST SLO" at bounding box center [186, 252] width 82 height 41
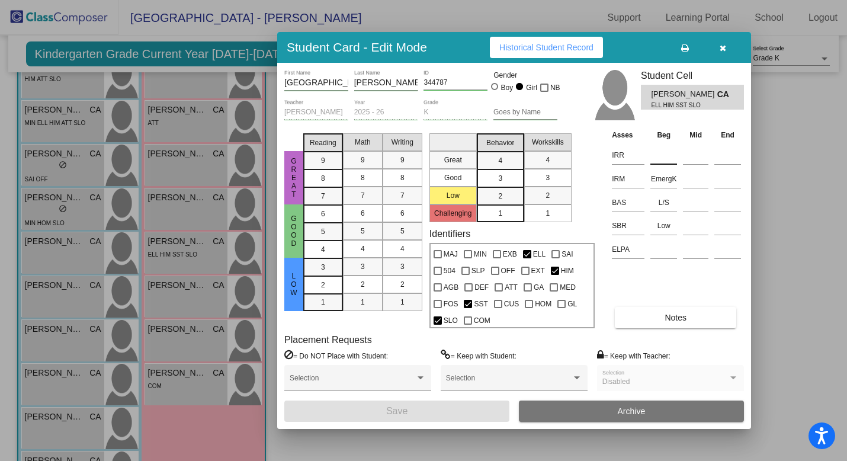
click at [661, 160] on input at bounding box center [663, 155] width 27 height 18
paste input "EmergK"
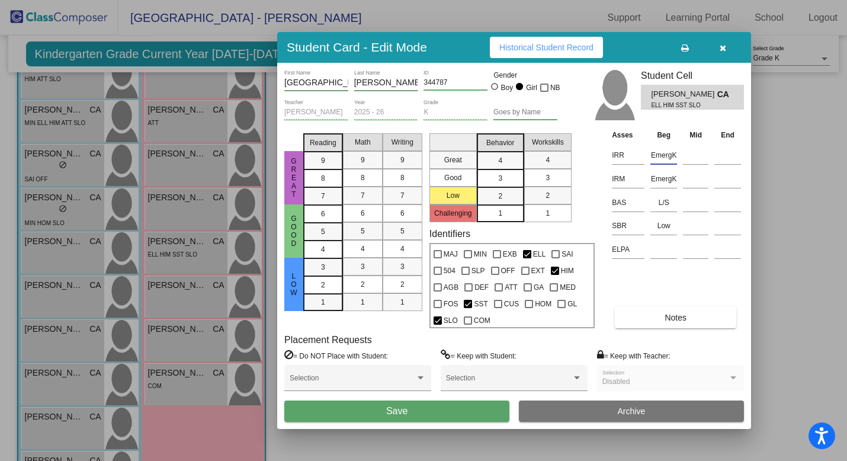
type input "EmergK"
click at [417, 410] on button "Save" at bounding box center [396, 410] width 225 height 21
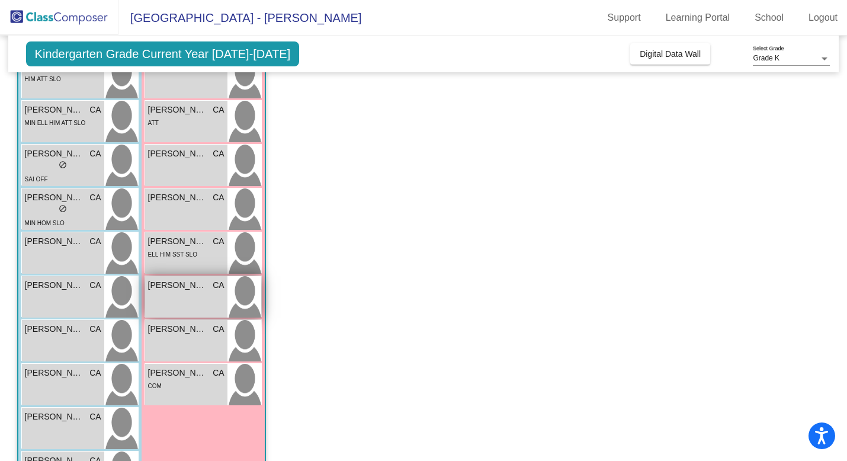
click at [191, 292] on div "[PERSON_NAME] CA lock do_not_disturb_alt" at bounding box center [186, 296] width 82 height 41
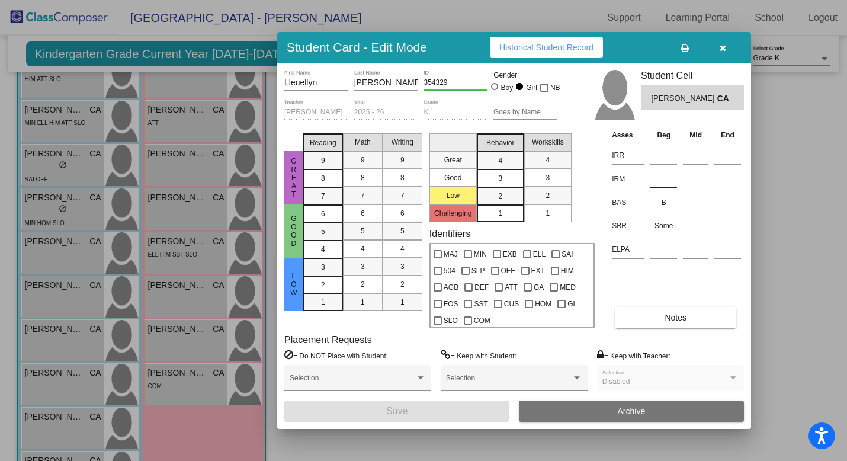
click at [663, 183] on input at bounding box center [663, 179] width 27 height 18
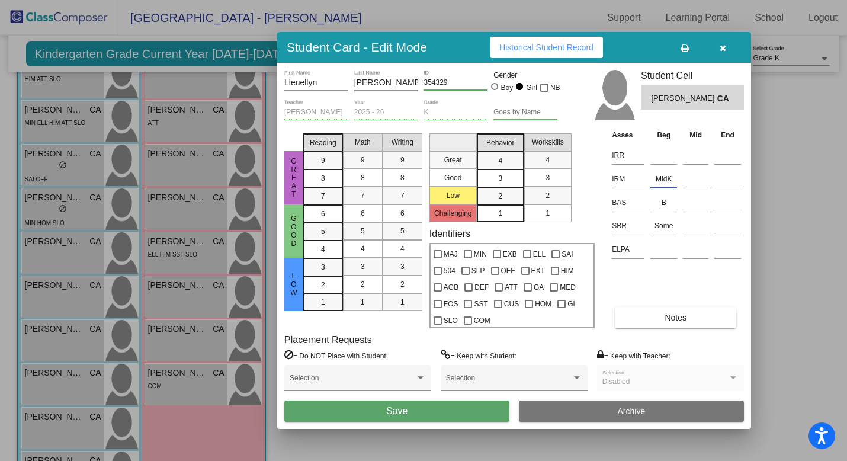
type input "MidK"
click at [464, 415] on button "Save" at bounding box center [396, 410] width 225 height 21
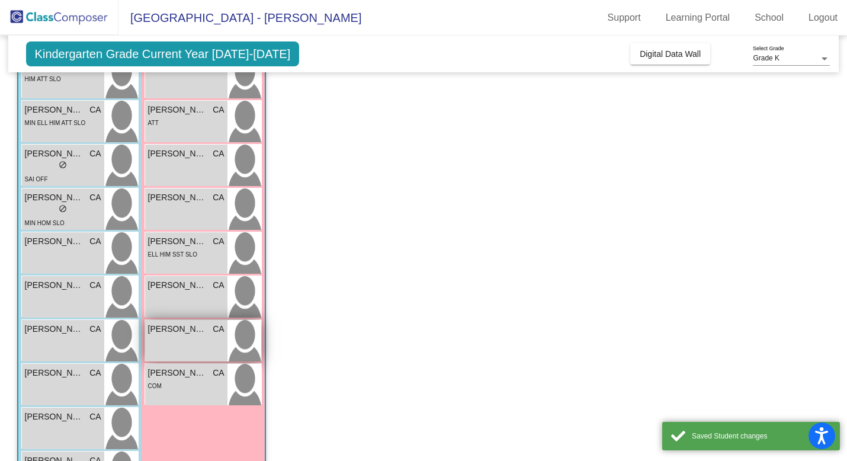
click at [183, 342] on div "[PERSON_NAME] CA lock do_not_disturb_alt" at bounding box center [186, 340] width 82 height 41
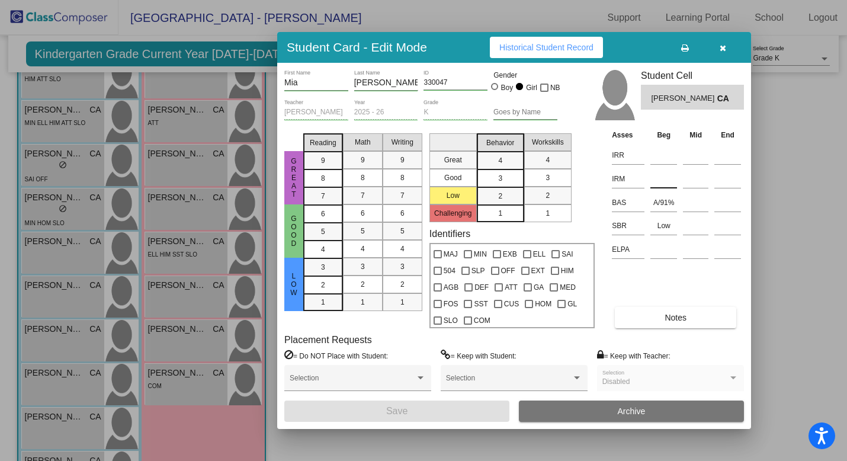
click at [652, 181] on input at bounding box center [663, 179] width 27 height 18
paste input "EmergK"
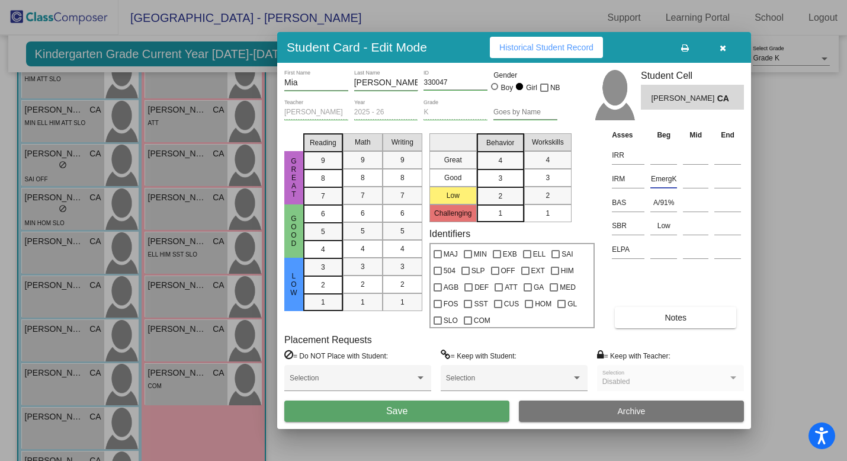
type input "EmergK"
click at [440, 412] on button "Save" at bounding box center [396, 410] width 225 height 21
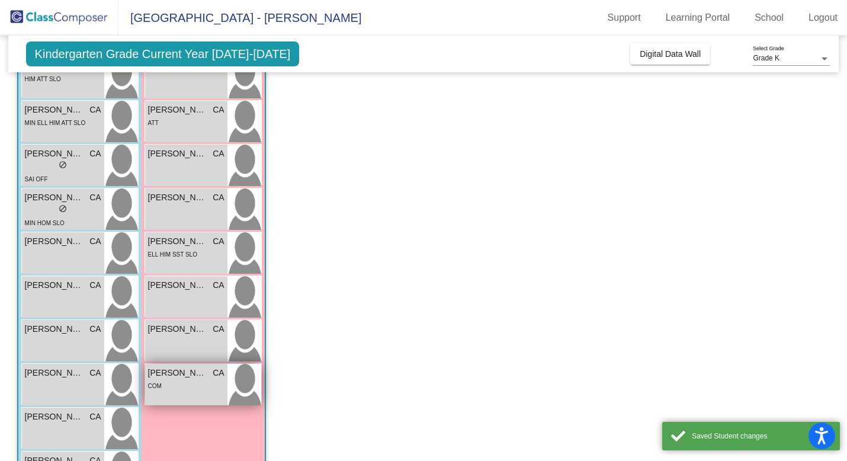
click at [200, 391] on div "Serenity [PERSON_NAME] CA lock do_not_disturb_alt COM" at bounding box center [186, 384] width 82 height 41
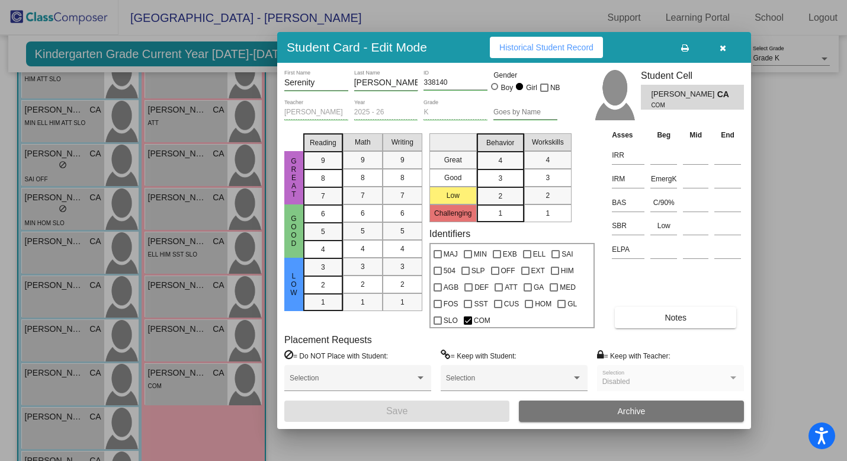
click at [720, 52] on button "button" at bounding box center [723, 47] width 38 height 21
